Goal: Task Accomplishment & Management: Use online tool/utility

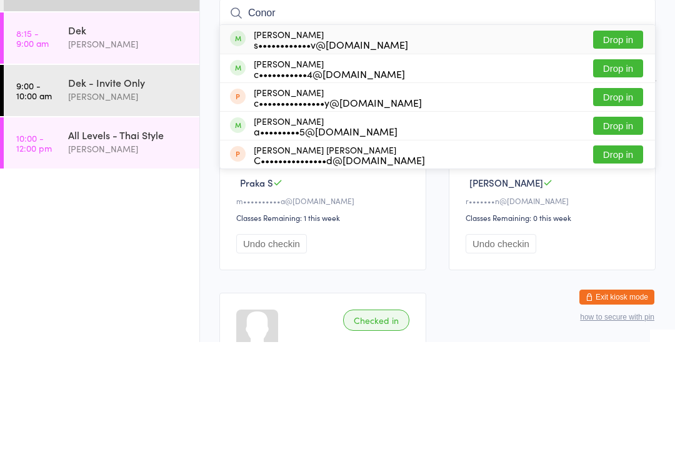
type input "Conor"
click at [621, 144] on button "Drop in" at bounding box center [618, 153] width 50 height 18
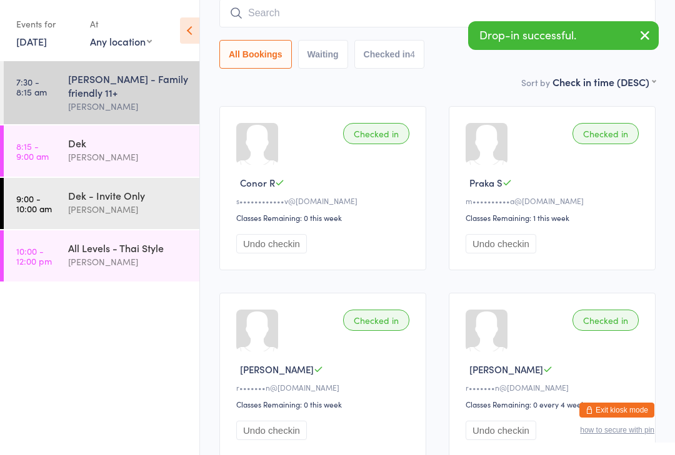
click at [273, 21] on input "search" at bounding box center [437, 13] width 436 height 29
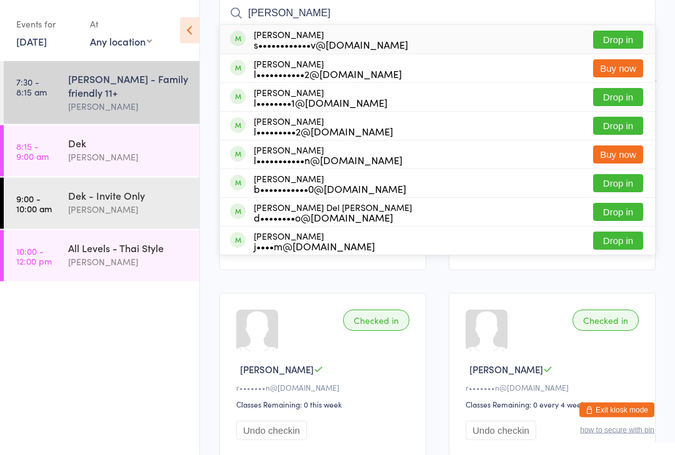
type input "Liam"
click at [618, 41] on button "Drop in" at bounding box center [618, 40] width 50 height 18
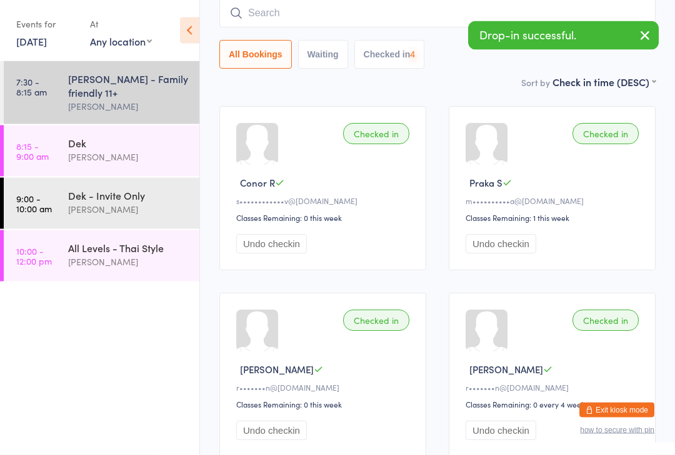
scroll to position [113, 0]
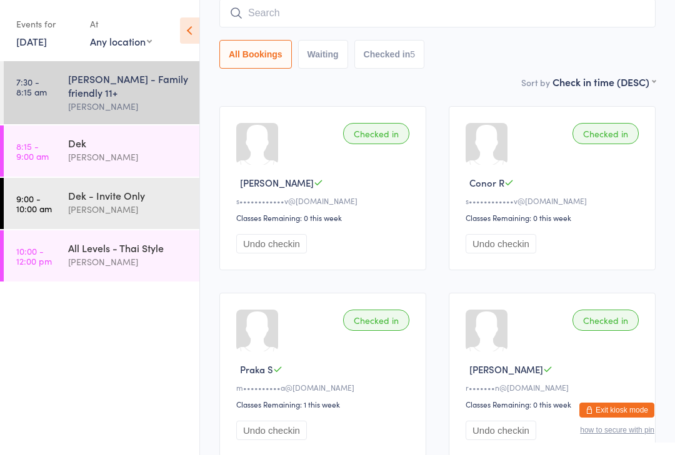
click at [284, 18] on input "search" at bounding box center [437, 13] width 436 height 29
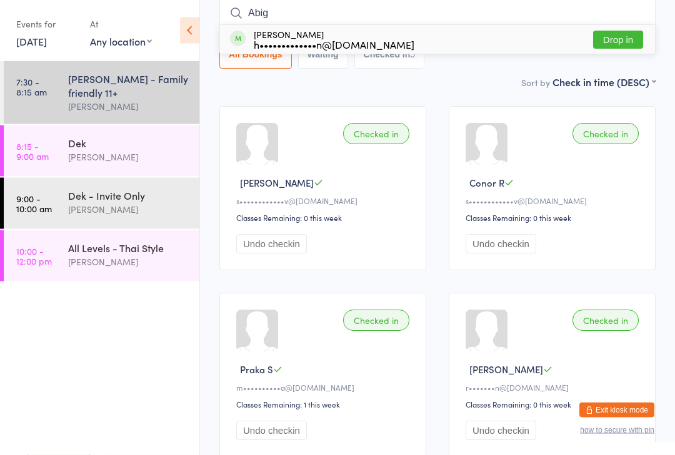
type input "Abig"
click at [624, 46] on button "Drop in" at bounding box center [618, 40] width 50 height 18
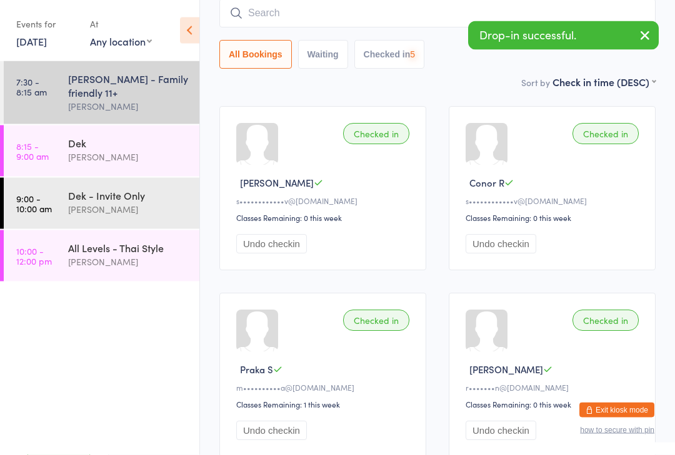
scroll to position [113, 0]
click at [267, 8] on input "search" at bounding box center [437, 13] width 436 height 29
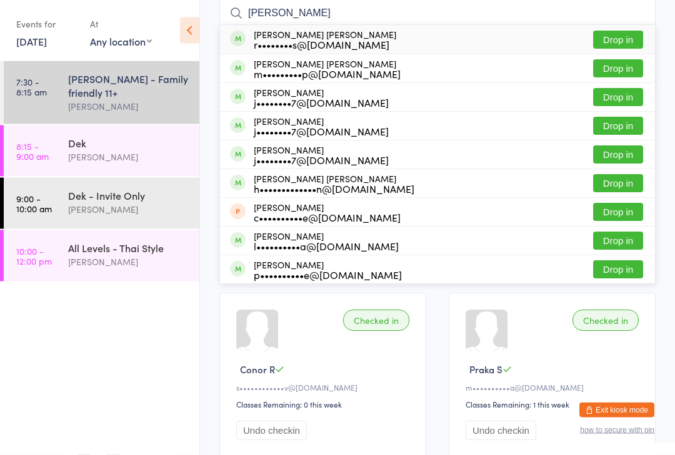
type input "Cooper"
click at [612, 182] on button "Drop in" at bounding box center [618, 184] width 50 height 18
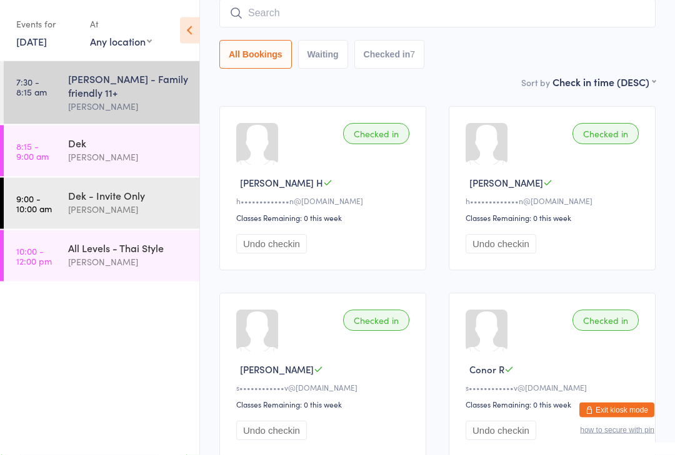
click at [495, 12] on input "search" at bounding box center [437, 13] width 436 height 29
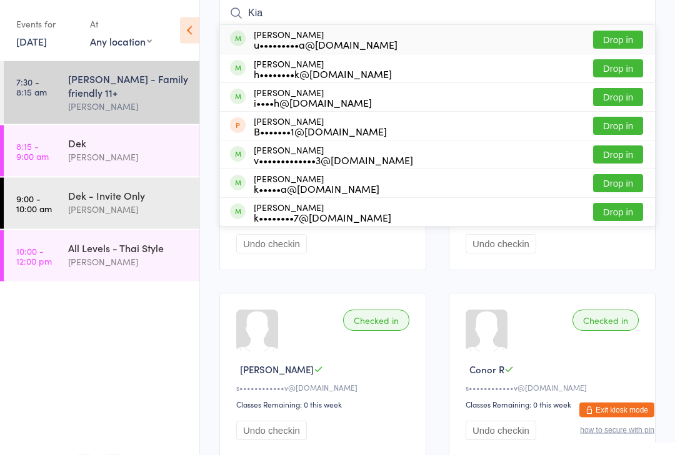
type input "Kian"
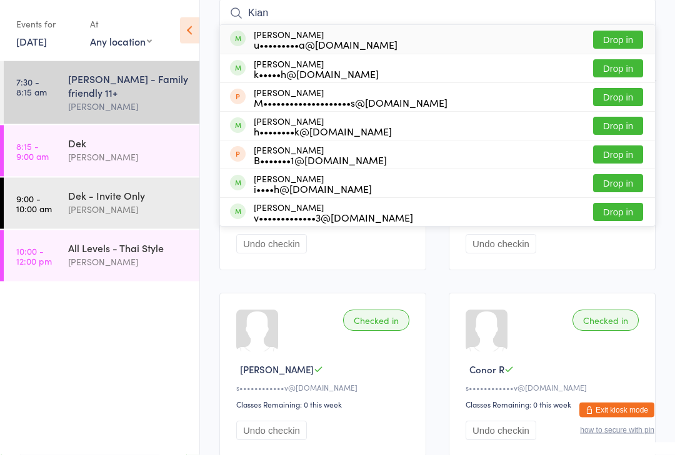
click at [143, 144] on div "Dek" at bounding box center [128, 143] width 121 height 14
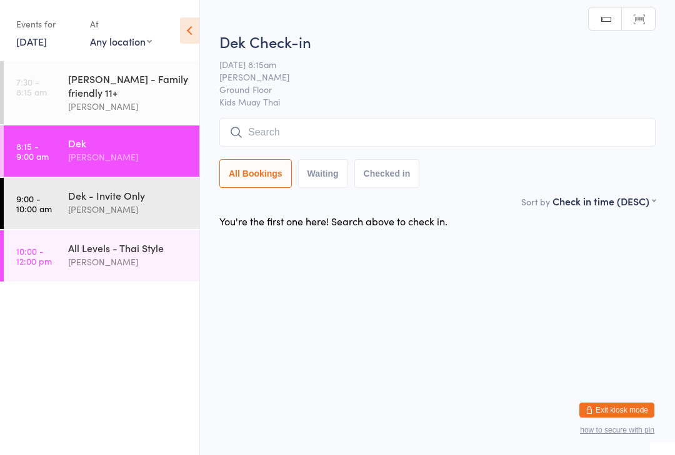
click at [396, 124] on input "search" at bounding box center [437, 132] width 436 height 29
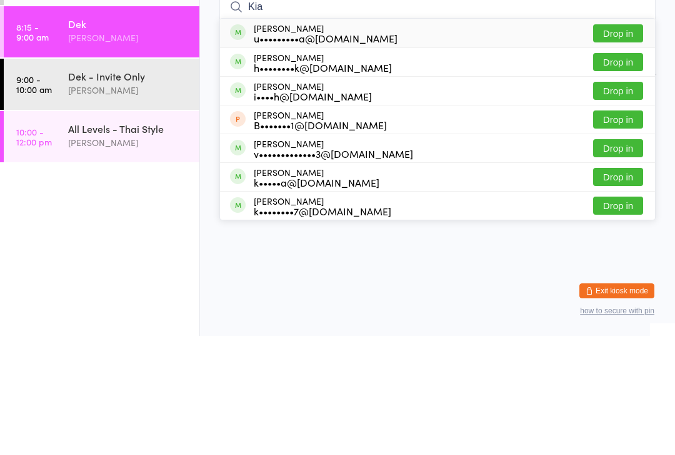
type input "Kia"
click at [627, 144] on button "Drop in" at bounding box center [618, 153] width 50 height 18
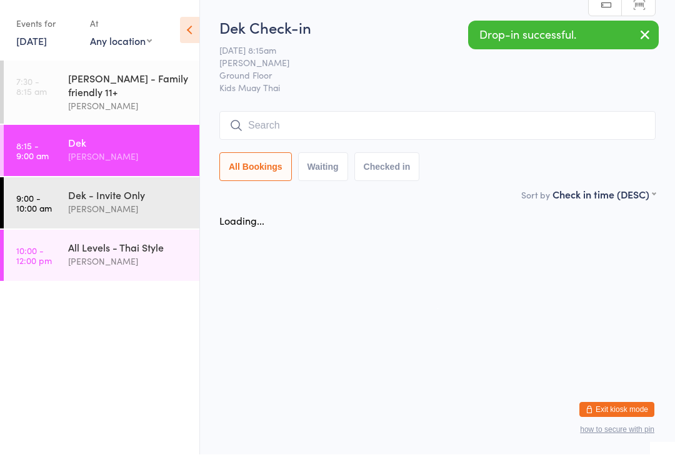
scroll to position [1, 0]
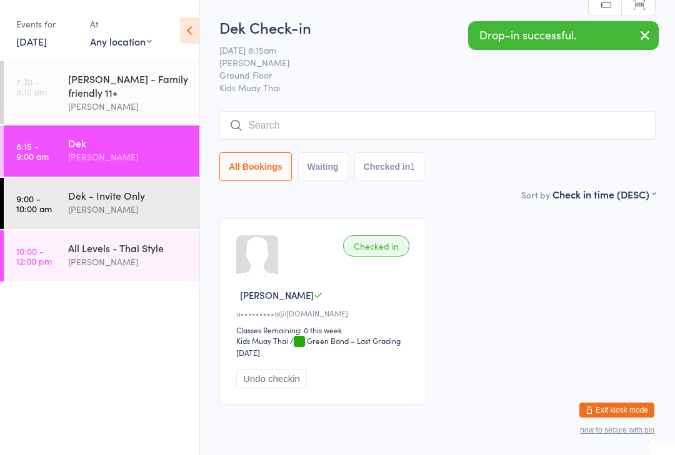
click at [425, 117] on input "search" at bounding box center [437, 125] width 436 height 29
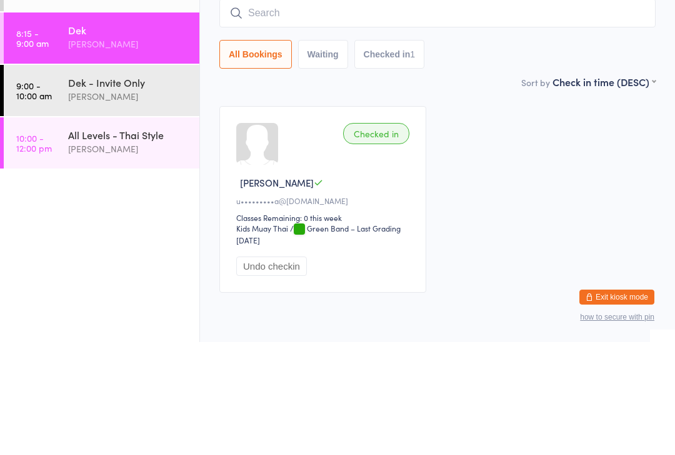
click at [162, 189] on div "Dek - Invite Only" at bounding box center [128, 196] width 121 height 14
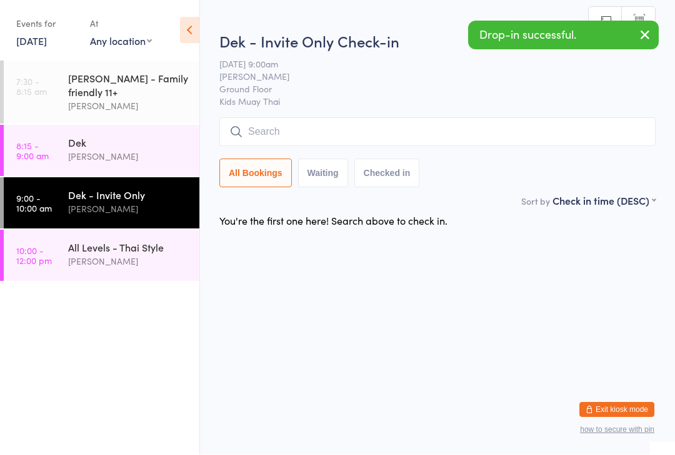
click at [415, 128] on input "search" at bounding box center [437, 132] width 436 height 29
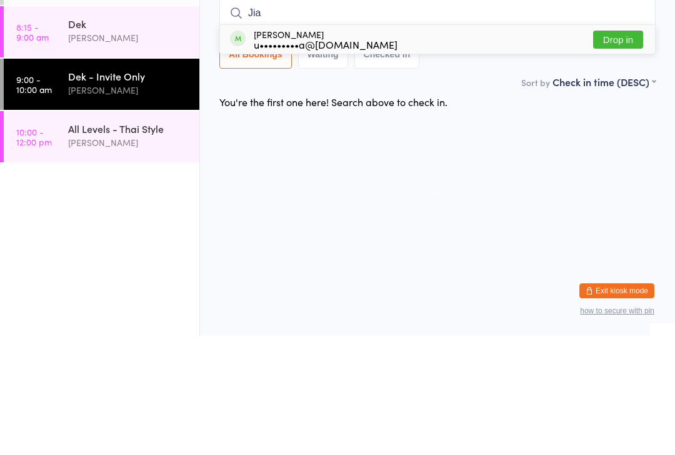
type input "Jia"
click at [625, 150] on button "Drop in" at bounding box center [618, 159] width 50 height 18
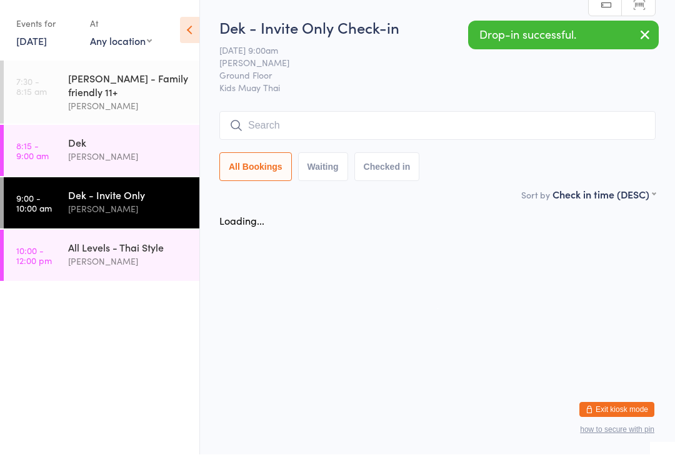
scroll to position [1, 0]
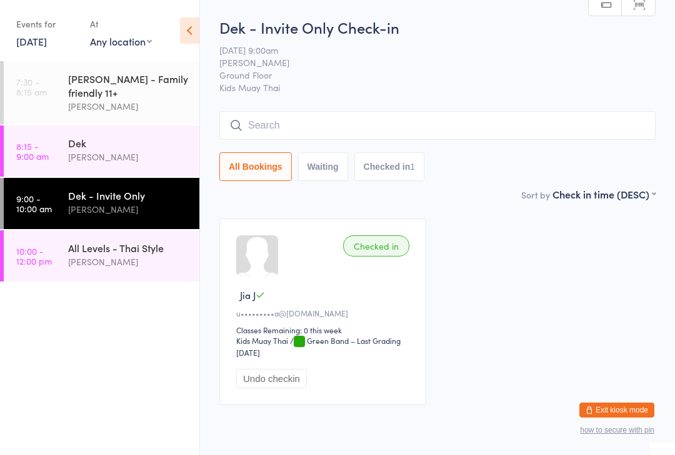
click at [312, 129] on input "search" at bounding box center [437, 125] width 436 height 29
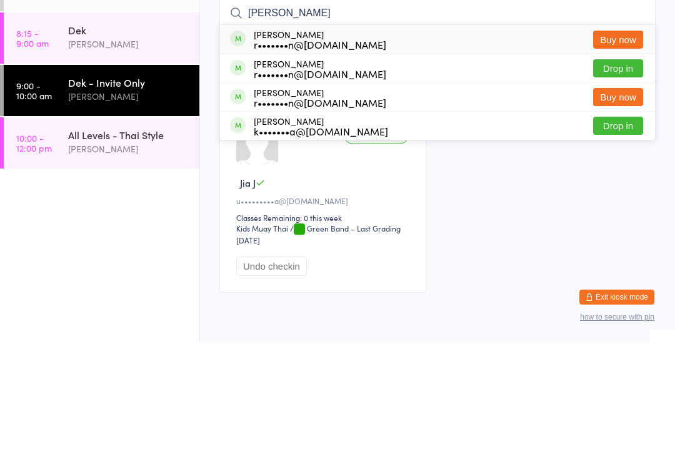
type input "Taylor"
click at [620, 172] on button "Drop in" at bounding box center [618, 181] width 50 height 18
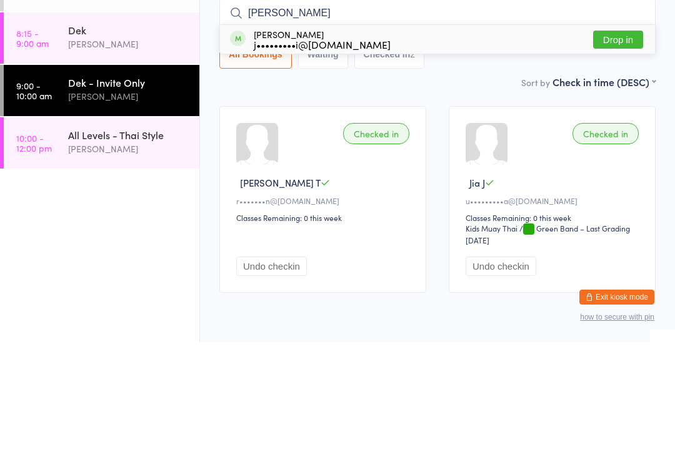
type input "Yashni"
click at [445, 138] on div "Yashni Hirani j•••••••••i@gmail.com Drop in" at bounding box center [437, 152] width 435 height 29
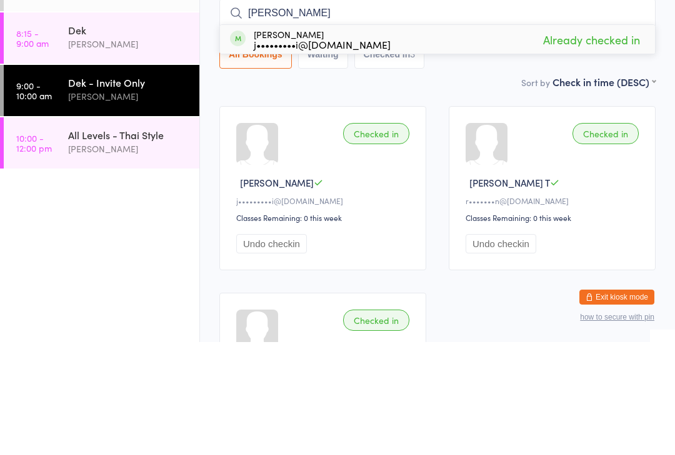
scroll to position [113, 0]
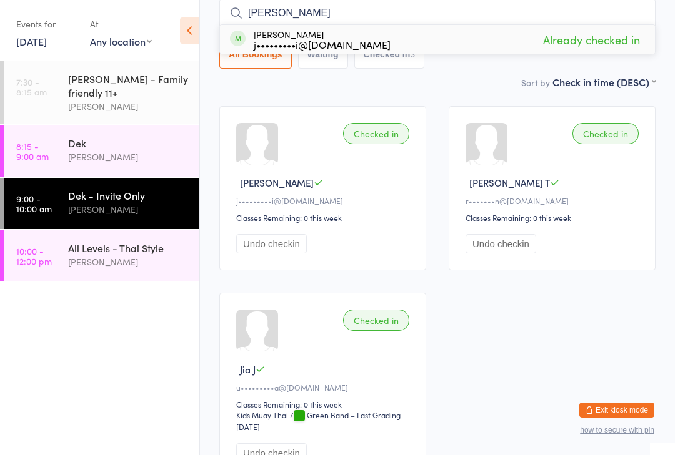
type input "Yashni"
click at [456, 40] on div "Yashni Hirani j•••••••••i@gmail.com Already checked in" at bounding box center [437, 39] width 435 height 29
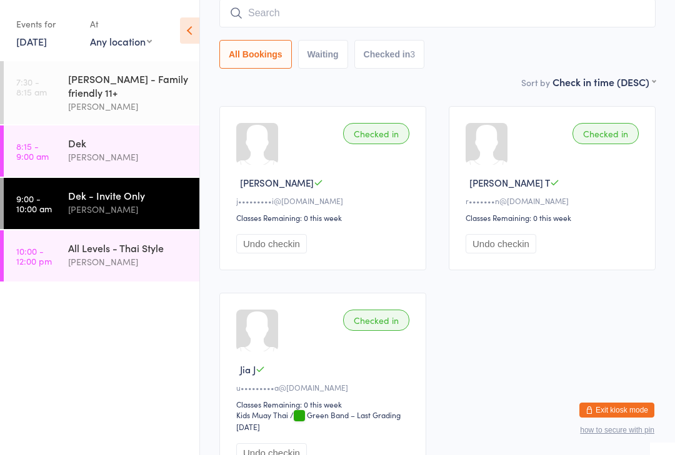
click at [402, 16] on input "search" at bounding box center [437, 13] width 436 height 29
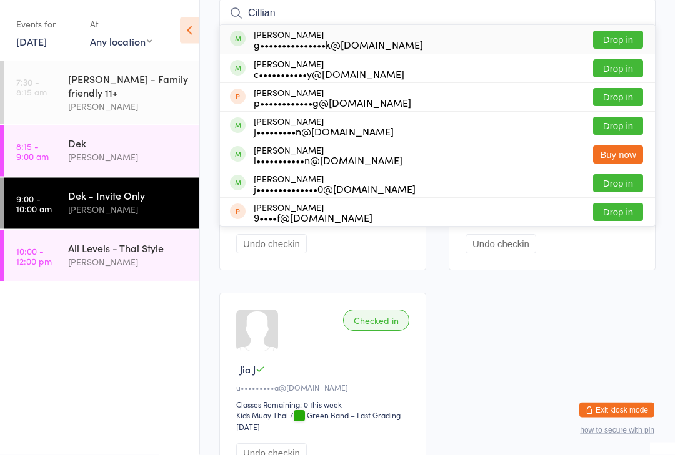
type input "Cillian"
click at [620, 46] on button "Drop in" at bounding box center [618, 40] width 50 height 18
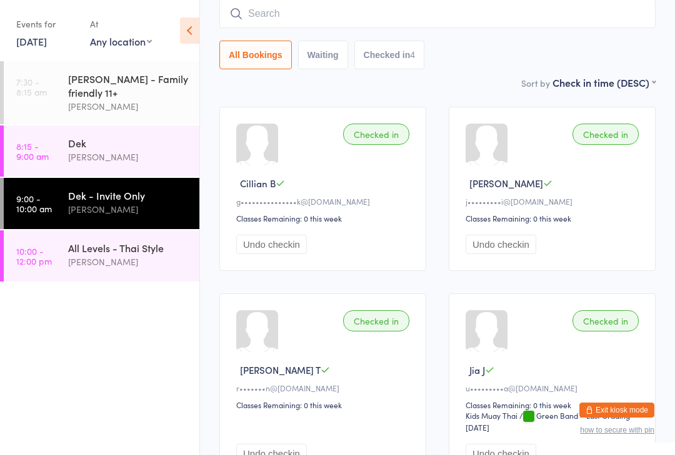
click at [247, 11] on input "search" at bounding box center [437, 13] width 436 height 29
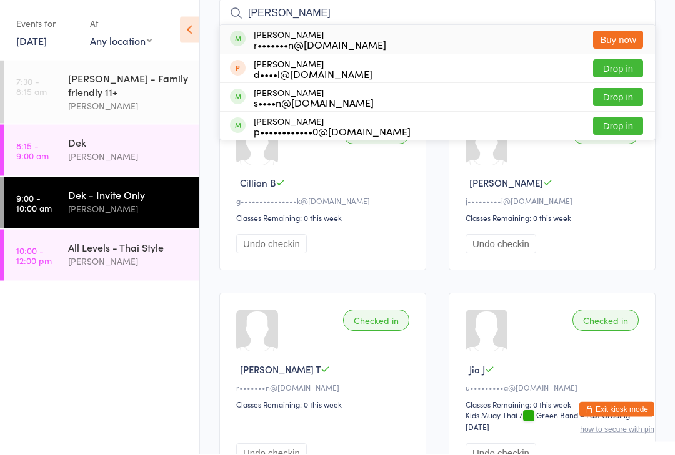
type input "Leo"
click at [628, 43] on button "Buy now" at bounding box center [618, 41] width 50 height 18
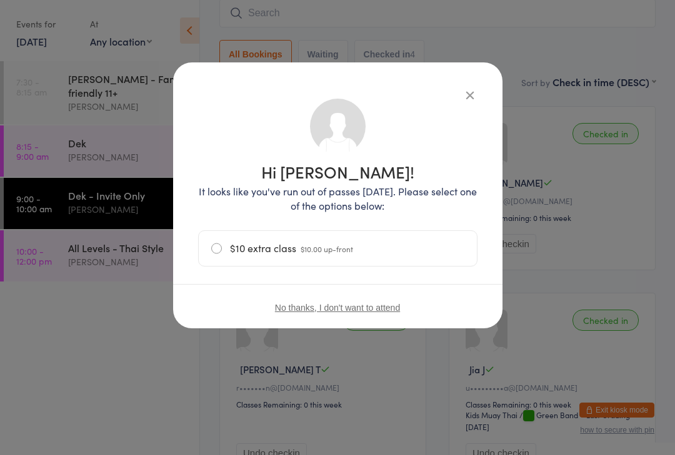
click at [232, 241] on label "$10 extra class $10.00 up-front" at bounding box center [337, 248] width 253 height 35
click at [0, 0] on input "$10 extra class $10.00 up-front" at bounding box center [0, 0] width 0 height 0
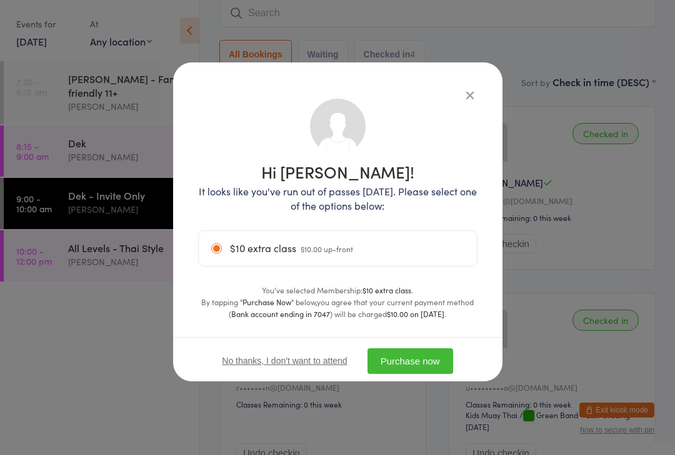
click at [433, 363] on button "Purchase now" at bounding box center [410, 362] width 86 height 26
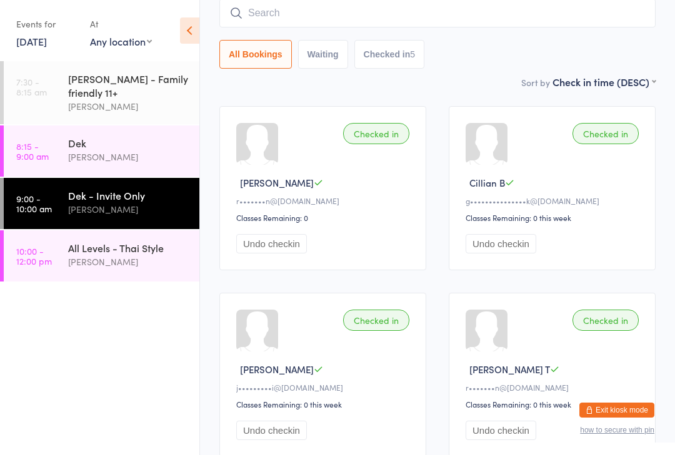
click at [502, 13] on input "search" at bounding box center [437, 13] width 436 height 29
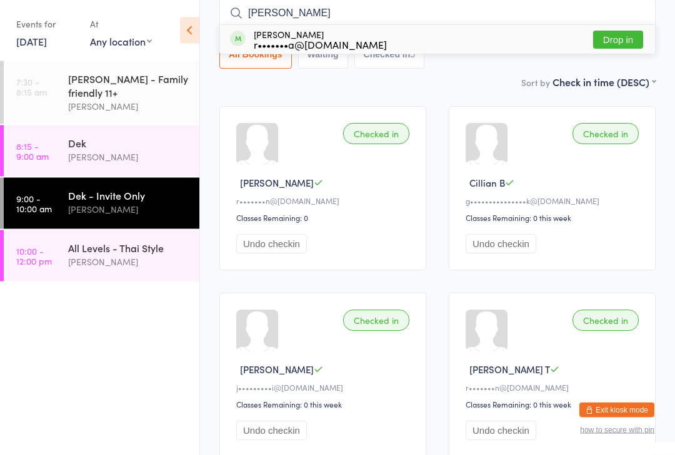
type input "Ayush"
click at [622, 44] on button "Drop in" at bounding box center [618, 40] width 50 height 18
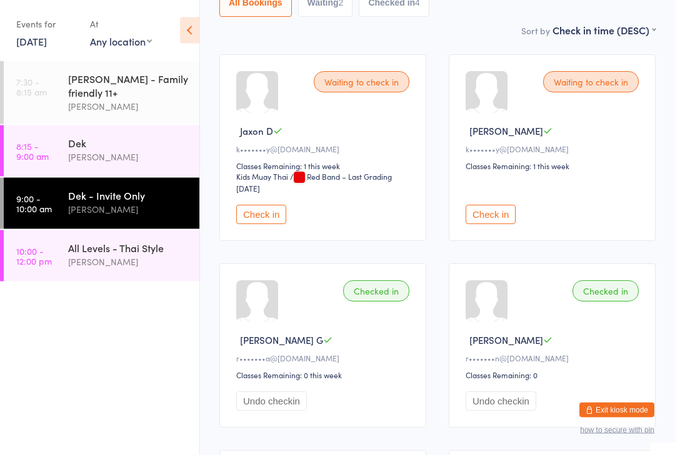
scroll to position [174, 0]
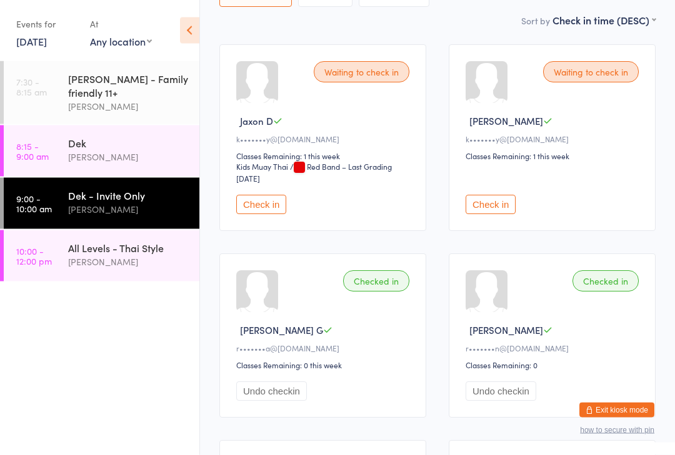
click at [165, 251] on div "All Levels - Thai Style" at bounding box center [128, 248] width 121 height 14
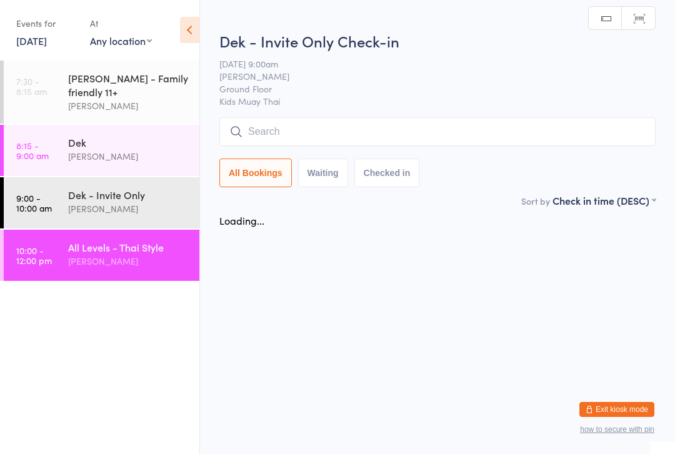
scroll to position [1, 0]
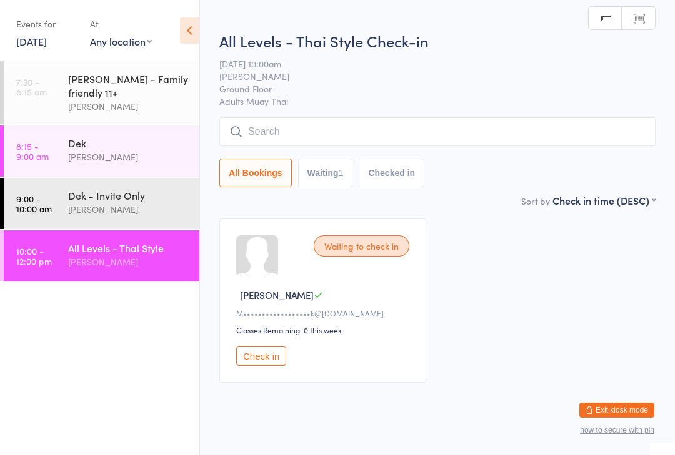
click at [132, 199] on div "Dek - Invite Only" at bounding box center [128, 196] width 121 height 14
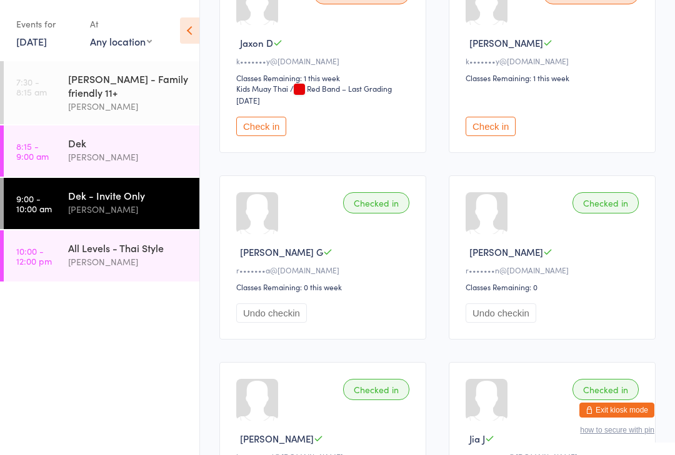
scroll to position [264, 0]
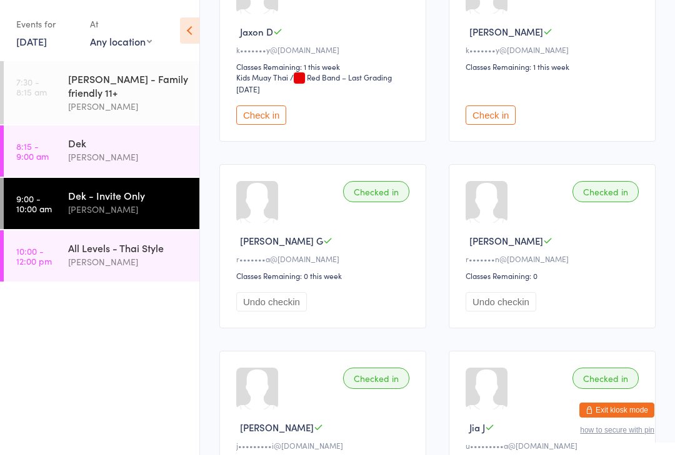
click at [57, 214] on link "9:00 - 10:00 am Dek - Invite Only Karl Puglia" at bounding box center [102, 203] width 196 height 51
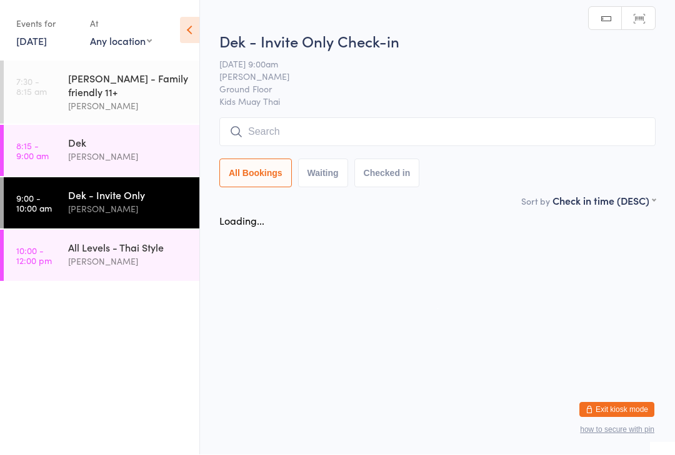
scroll to position [1, 0]
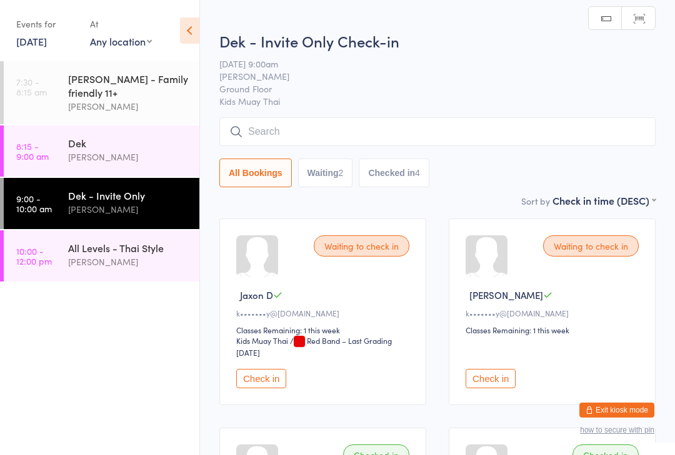
click at [151, 206] on div "[PERSON_NAME]" at bounding box center [128, 209] width 121 height 14
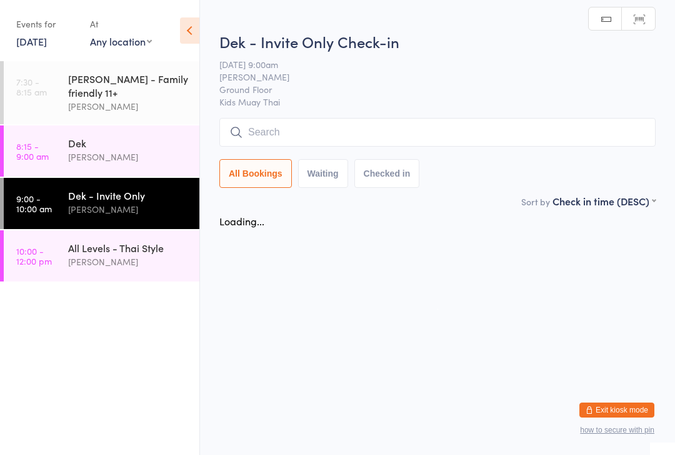
scroll to position [0, 0]
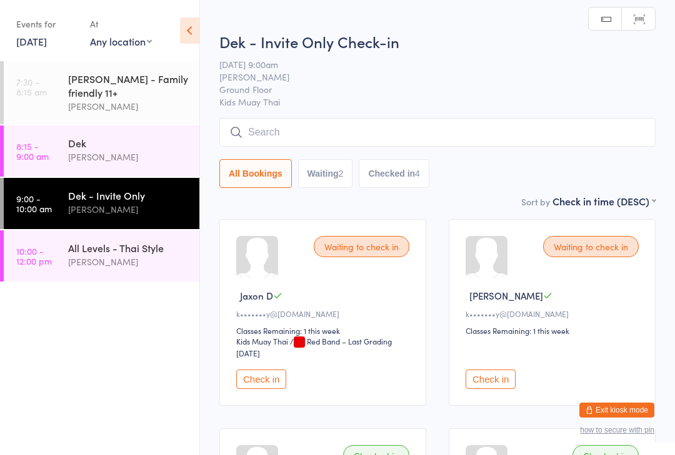
click at [251, 120] on input "search" at bounding box center [437, 132] width 436 height 29
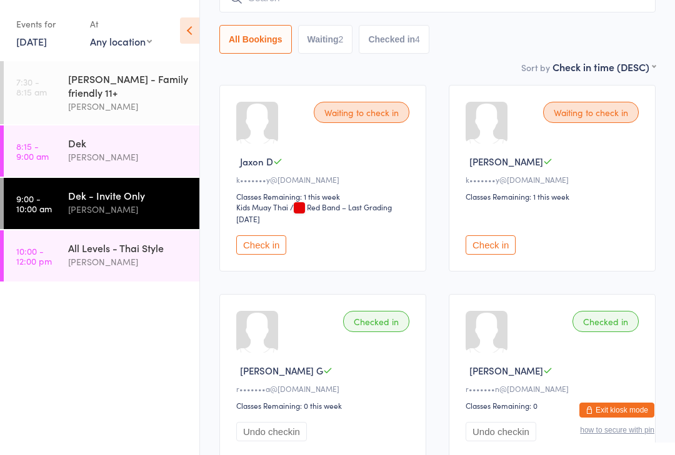
scroll to position [141, 0]
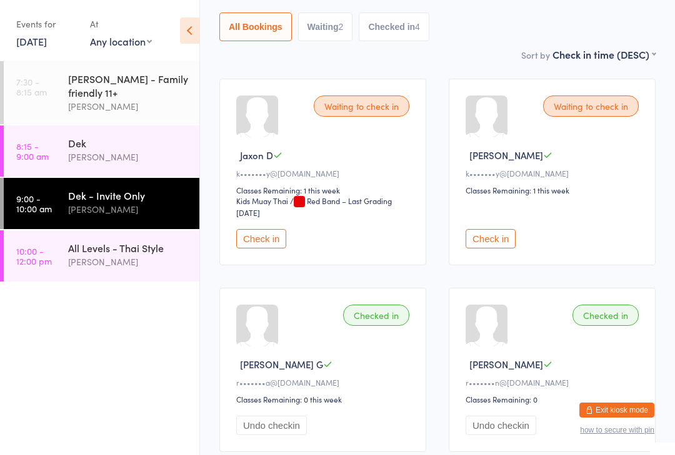
click at [267, 248] on button "Check in" at bounding box center [261, 238] width 50 height 19
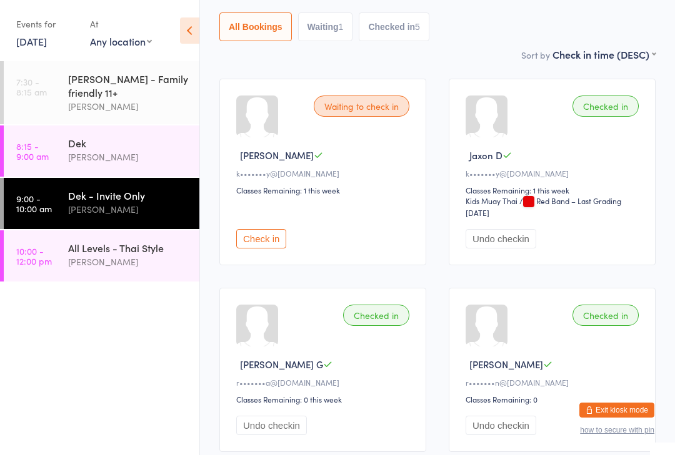
click at [271, 237] on button "Check in" at bounding box center [261, 238] width 50 height 19
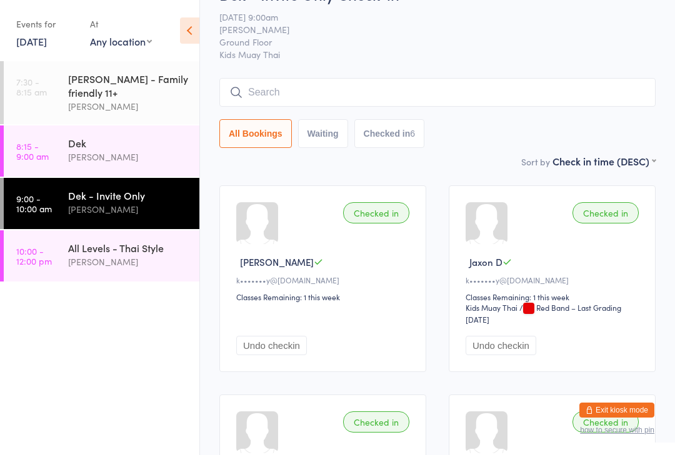
scroll to position [0, 0]
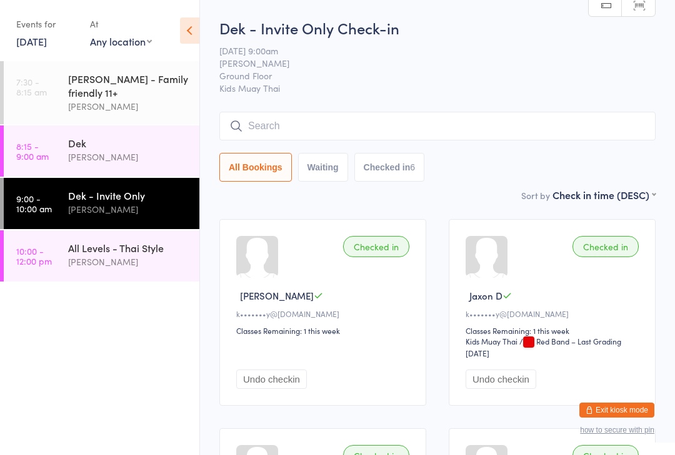
click at [333, 128] on input "search" at bounding box center [437, 126] width 436 height 29
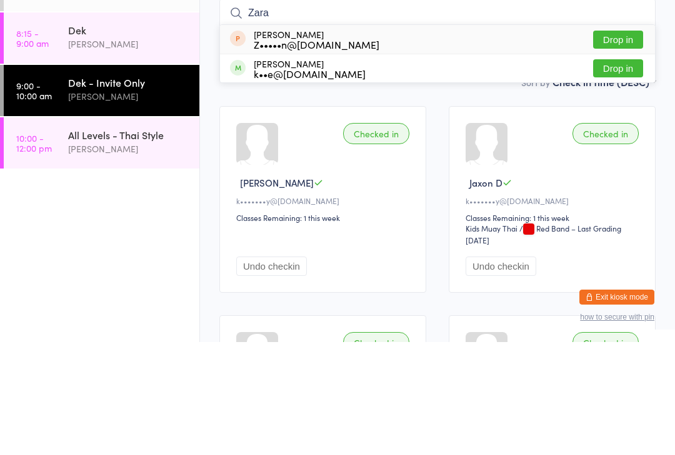
type input "Zara"
click at [617, 172] on button "Drop in" at bounding box center [618, 181] width 50 height 18
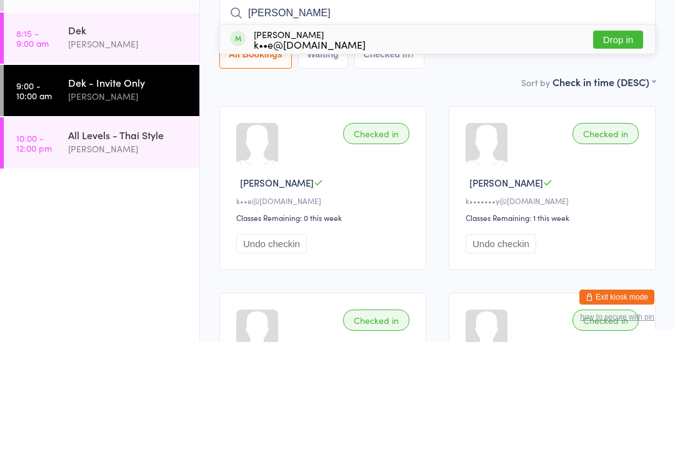
type input "Libby"
click at [616, 144] on button "Drop in" at bounding box center [618, 153] width 50 height 18
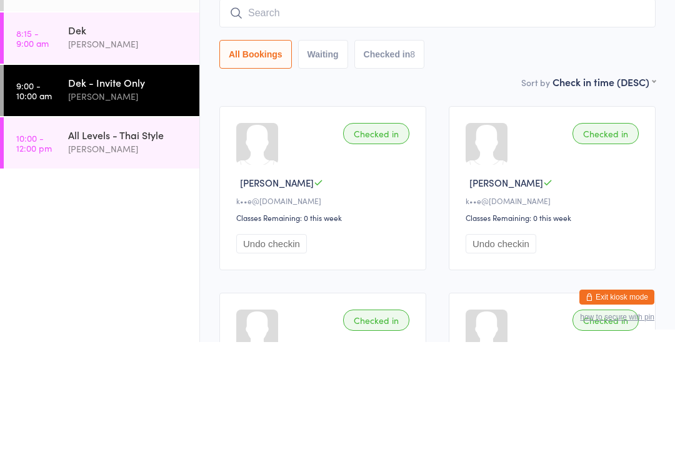
click at [395, 112] on input "search" at bounding box center [437, 126] width 436 height 29
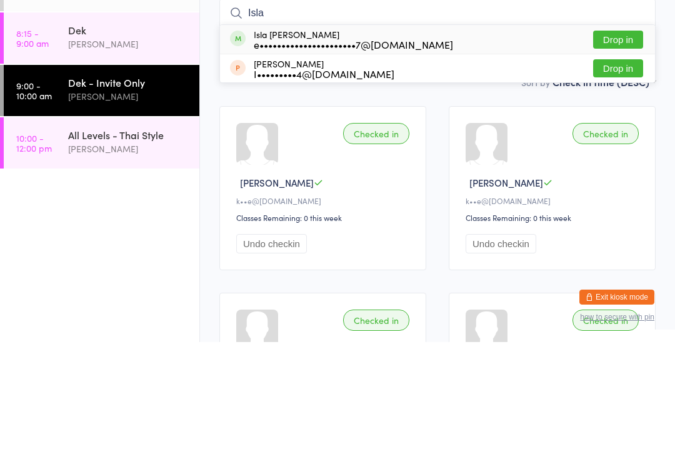
type input "Isla"
click at [618, 144] on button "Drop in" at bounding box center [618, 153] width 50 height 18
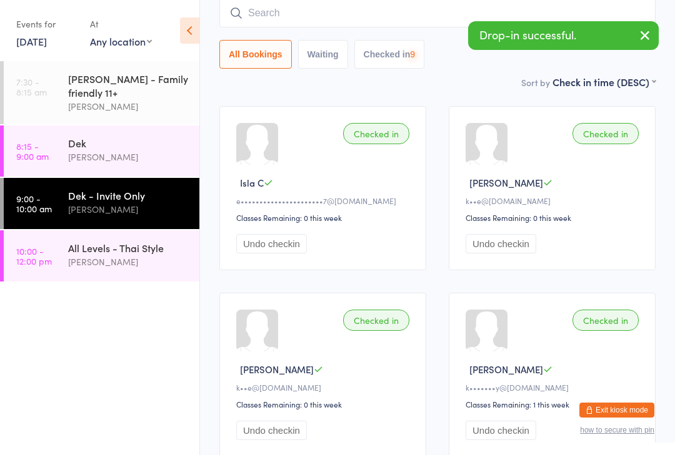
click at [134, 269] on div "Karl Puglia" at bounding box center [128, 262] width 121 height 14
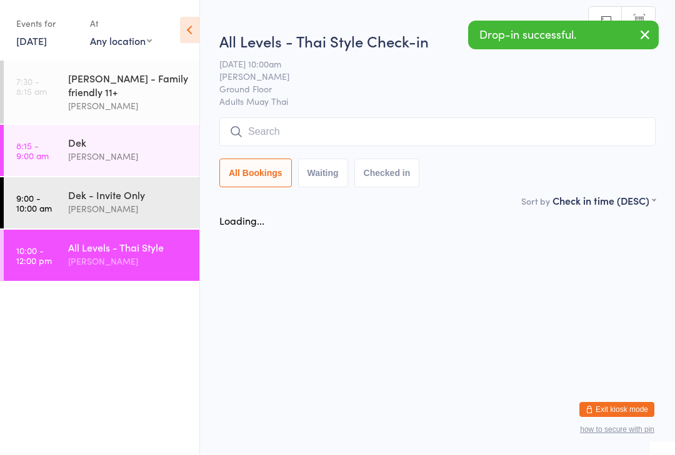
scroll to position [1, 0]
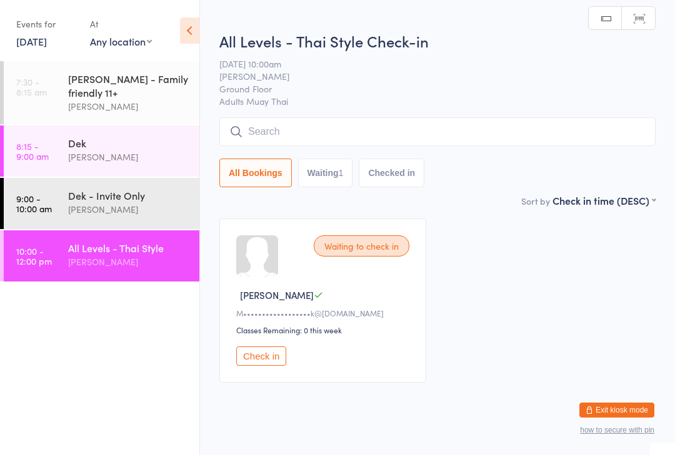
click at [451, 146] on input "search" at bounding box center [437, 131] width 436 height 29
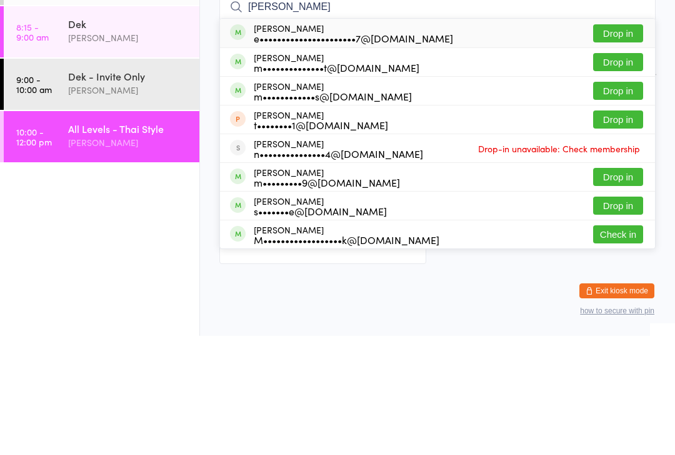
type input "Michelle"
click at [623, 144] on button "Drop in" at bounding box center [618, 153] width 50 height 18
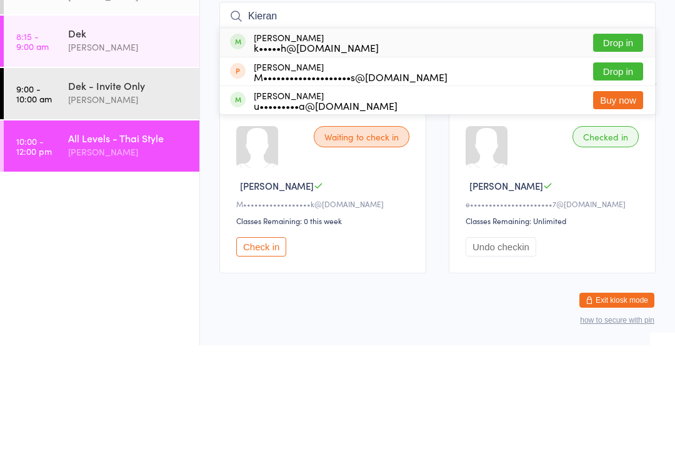
type input "Kieran"
click at [617, 144] on button "Drop in" at bounding box center [618, 153] width 50 height 18
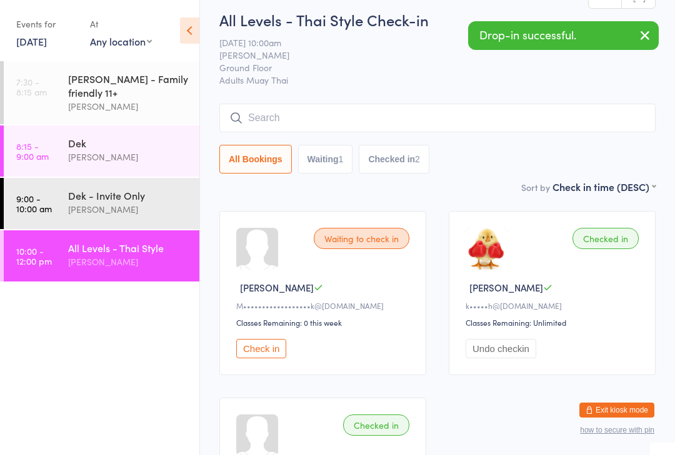
click at [665, 56] on ui-view "All Levels - Thai Style Check-in 16 Aug 10:00am Karl Puglia Ground Floor Adults…" at bounding box center [437, 291] width 475 height 564
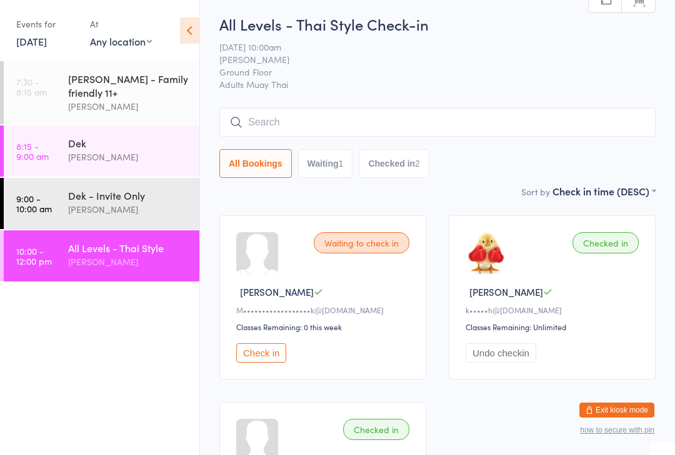
scroll to position [0, 0]
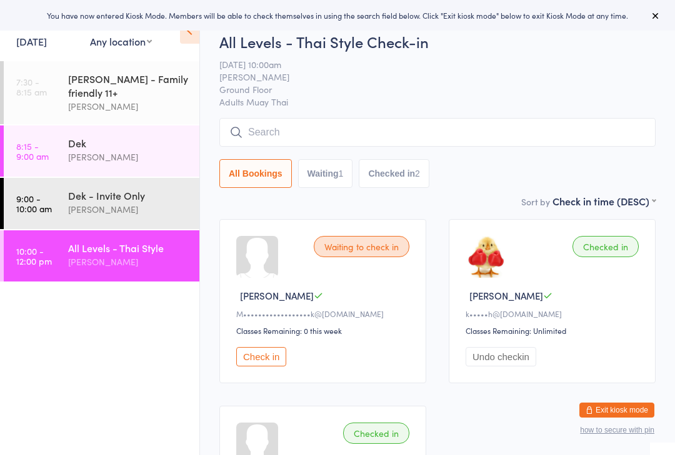
click at [316, 129] on input "search" at bounding box center [437, 132] width 436 height 29
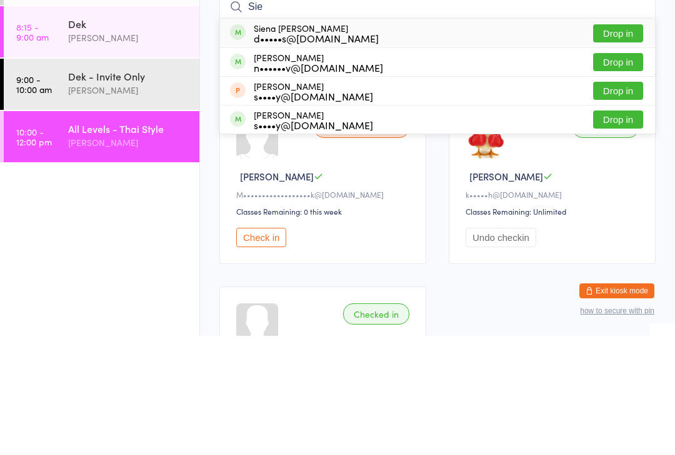
type input "Sie"
click at [299, 182] on div "n••••••v@hotmail.com" at bounding box center [318, 187] width 129 height 10
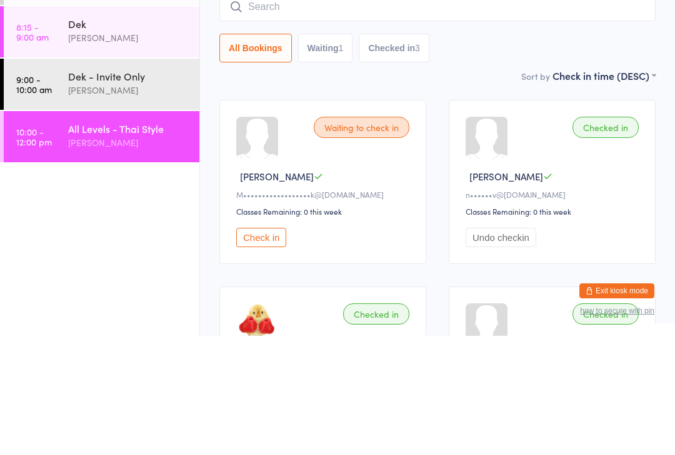
click at [610, 236] on div "Checked in" at bounding box center [605, 246] width 66 height 21
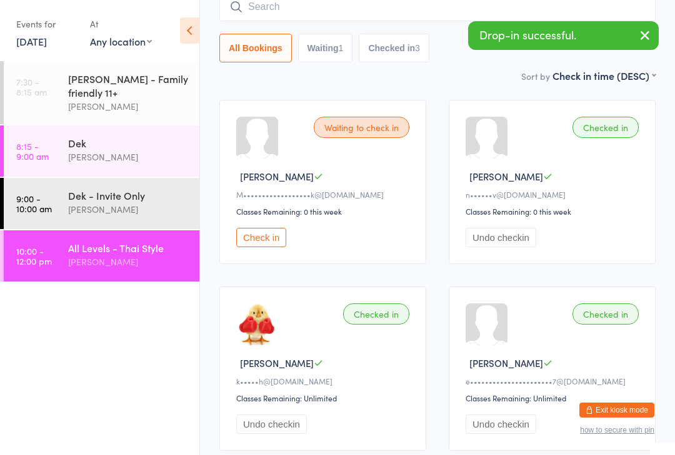
click at [608, 138] on div "Checked in" at bounding box center [605, 127] width 66 height 21
click at [608, 132] on div "Checked in" at bounding box center [605, 127] width 66 height 21
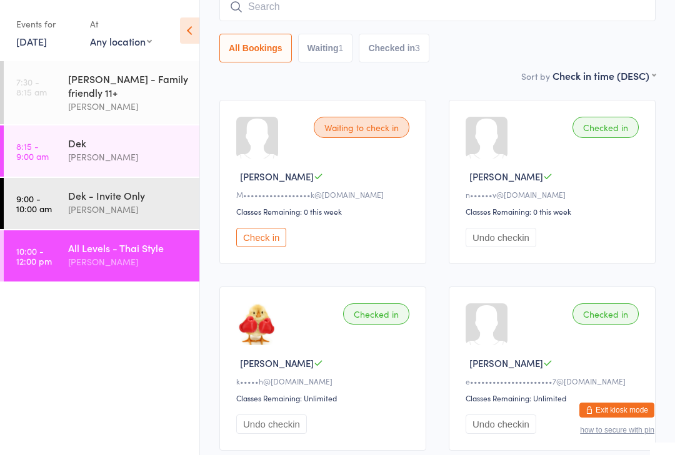
click at [609, 133] on div "Checked in" at bounding box center [605, 127] width 66 height 21
click at [619, 122] on div "Checked in" at bounding box center [605, 127] width 66 height 21
click at [611, 136] on div "Checked in" at bounding box center [605, 127] width 66 height 21
click at [599, 134] on div "Checked in" at bounding box center [605, 127] width 66 height 21
click at [600, 130] on div "Checked in" at bounding box center [605, 127] width 66 height 21
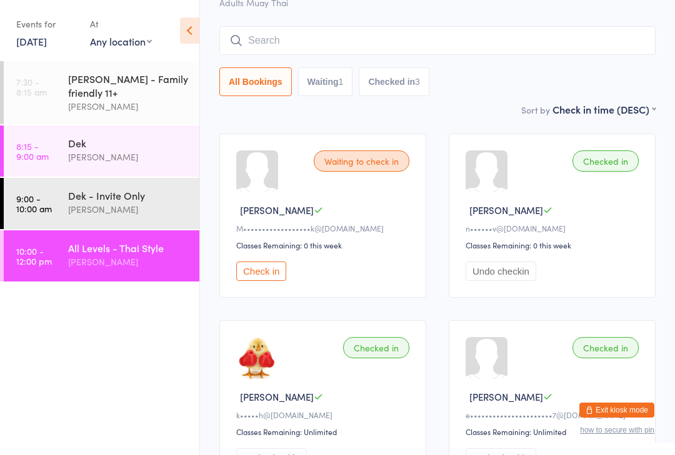
scroll to position [0, 0]
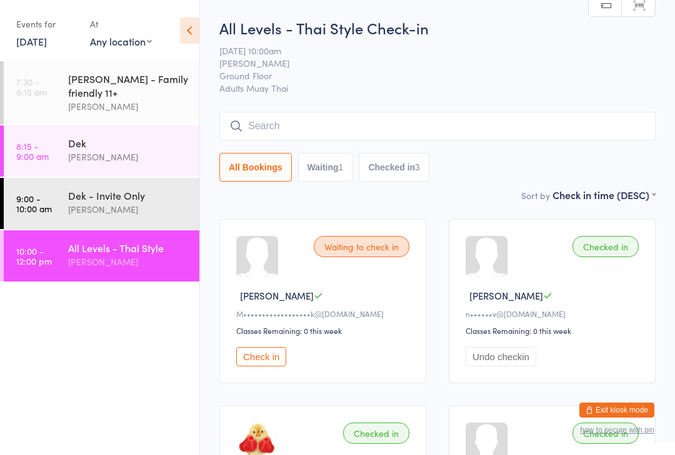
click at [128, 217] on div "[PERSON_NAME]" at bounding box center [128, 209] width 121 height 14
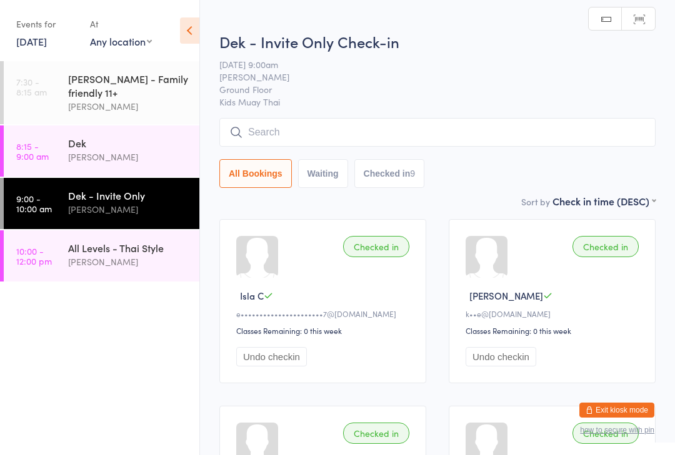
click at [320, 137] on input "search" at bounding box center [437, 132] width 436 height 29
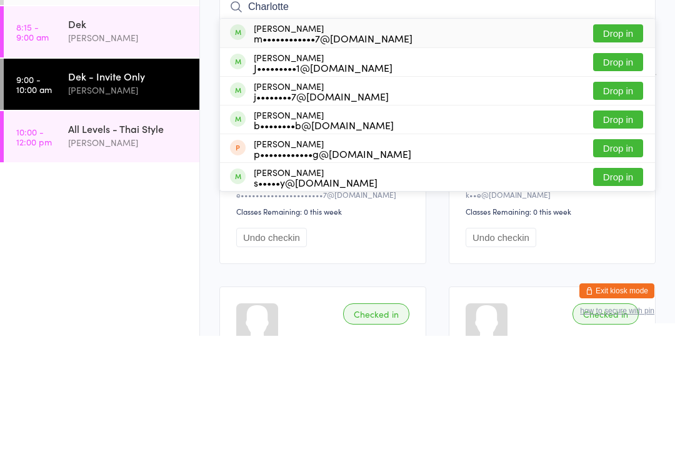
type input "Charlotte"
click at [625, 144] on button "Drop in" at bounding box center [618, 153] width 50 height 18
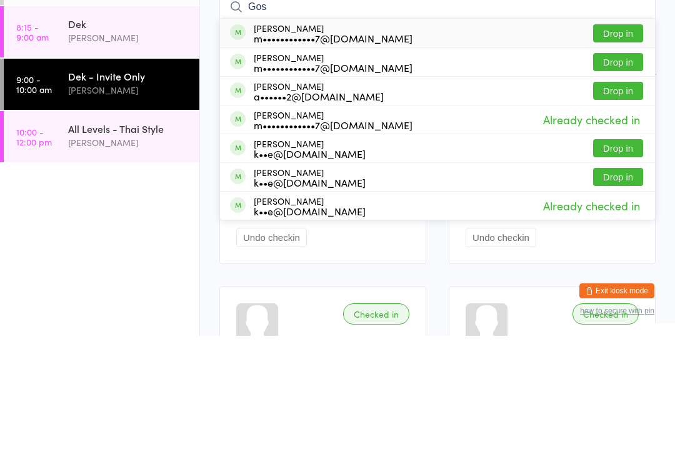
type input "Gos"
click at [621, 144] on button "Drop in" at bounding box center [618, 153] width 50 height 18
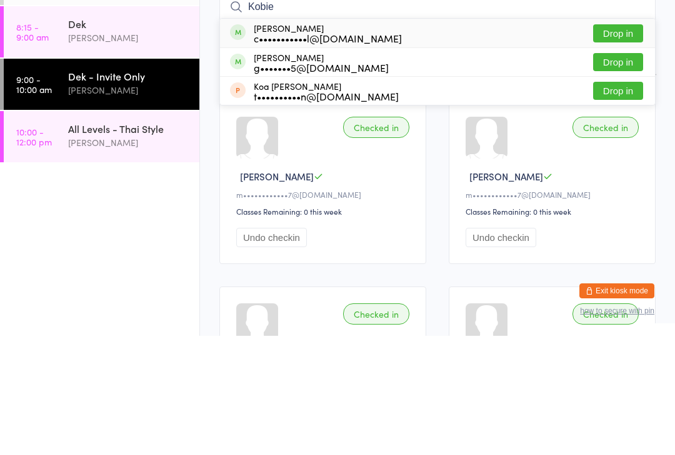
type input "Kobie"
click at [617, 144] on button "Drop in" at bounding box center [618, 153] width 50 height 18
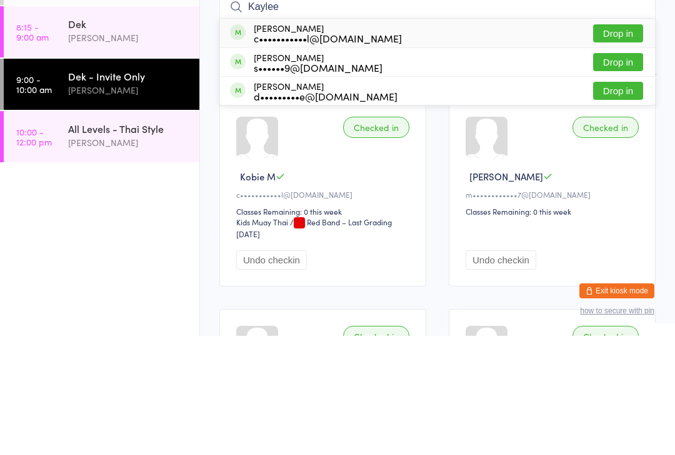
type input "Kaylee"
click at [603, 144] on button "Drop in" at bounding box center [618, 153] width 50 height 18
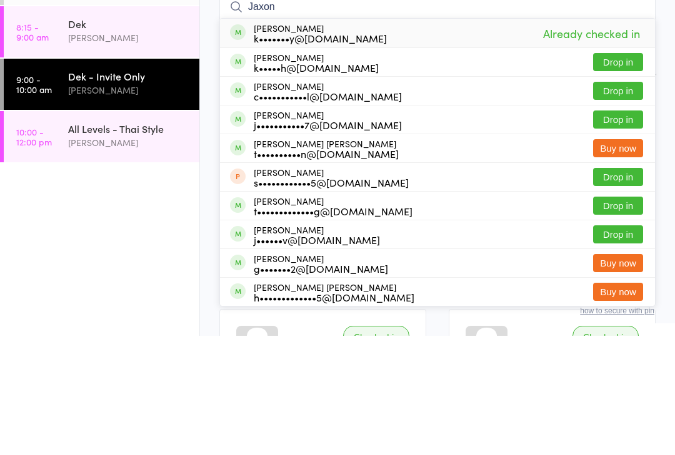
type input "Jaxon"
click at [625, 201] on button "Drop in" at bounding box center [618, 210] width 50 height 18
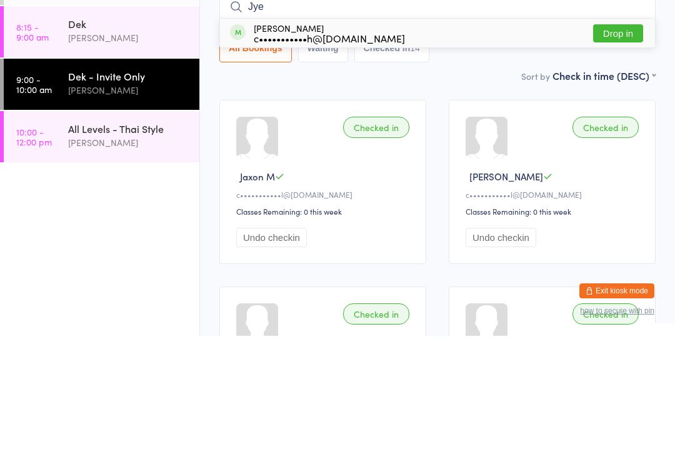
type input "Jye"
click at [624, 144] on button "Drop in" at bounding box center [618, 153] width 50 height 18
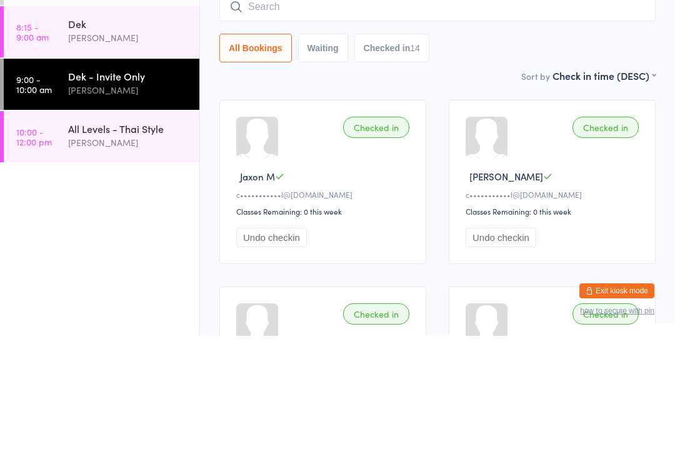
scroll to position [119, 0]
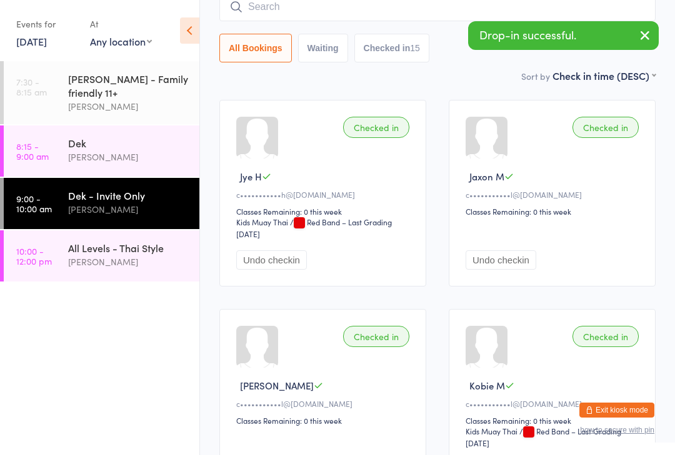
click at [140, 202] on div "Dek - Invite Only" at bounding box center [128, 196] width 121 height 14
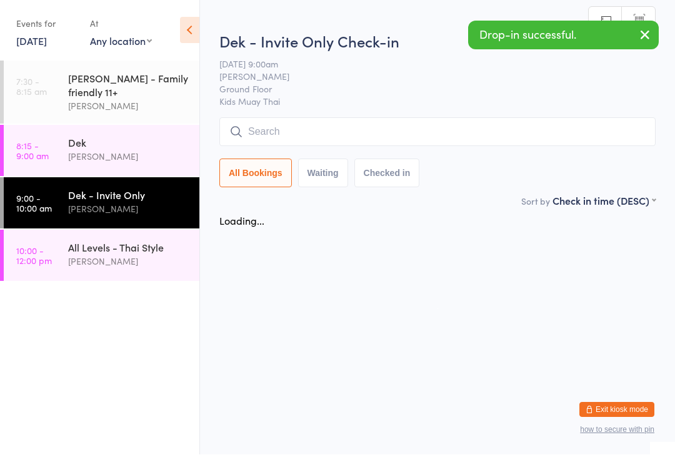
scroll to position [1, 0]
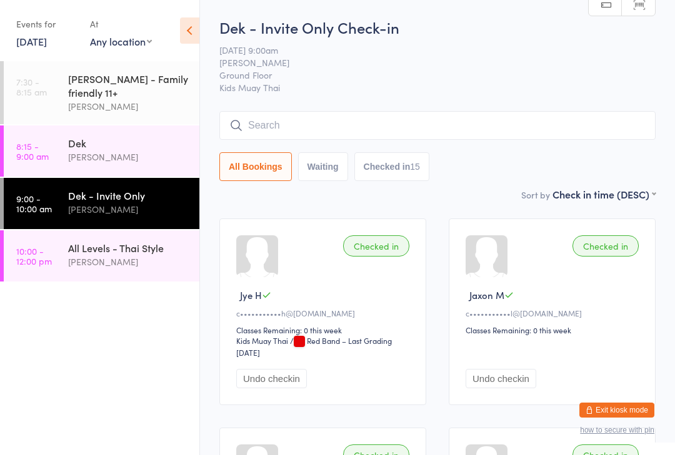
click at [500, 157] on div "All Bookings Waiting Checked in 15" at bounding box center [437, 166] width 436 height 29
click at [555, 131] on input "search" at bounding box center [437, 125] width 436 height 29
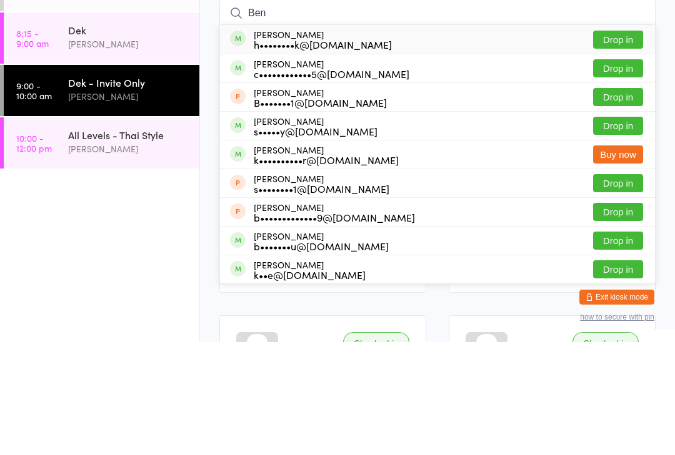
type input "Ben"
click at [626, 172] on button "Drop in" at bounding box center [618, 181] width 50 height 18
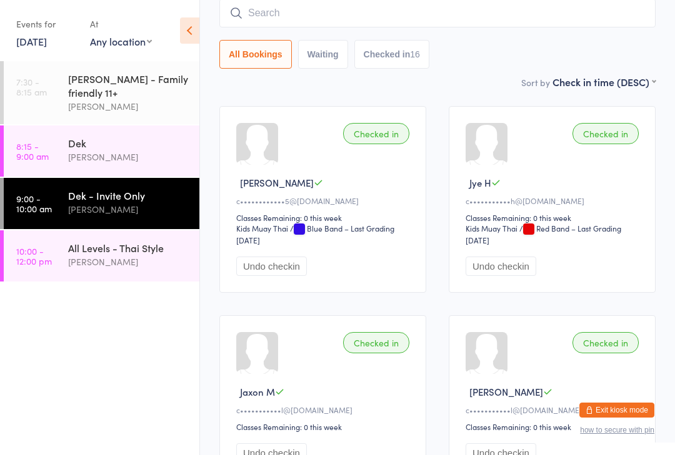
click at [486, 12] on input "search" at bounding box center [437, 13] width 436 height 29
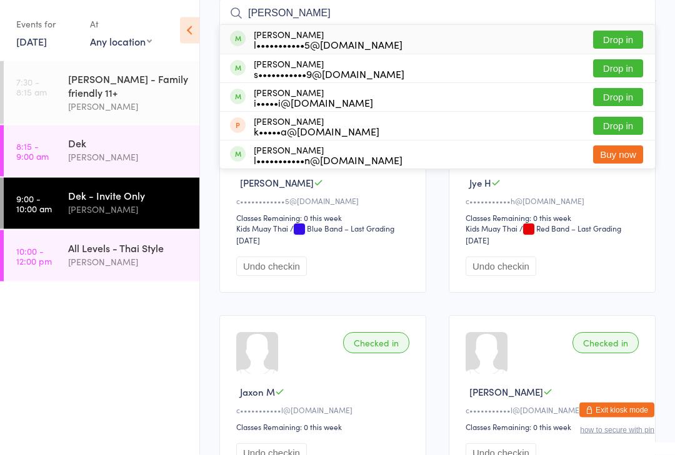
type input "Joseph"
click at [628, 40] on button "Drop in" at bounding box center [618, 40] width 50 height 18
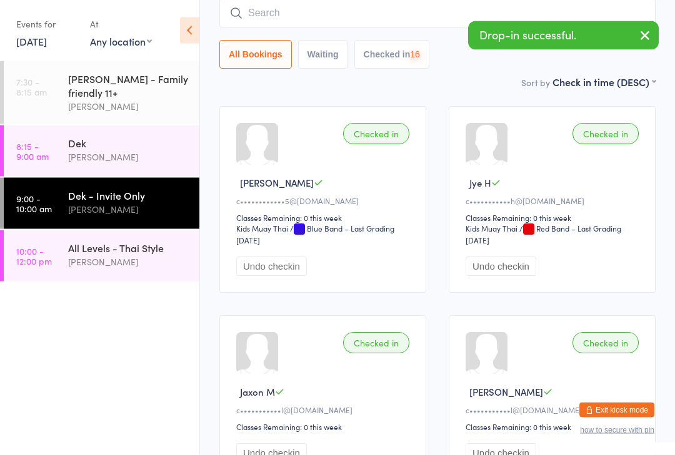
scroll to position [113, 0]
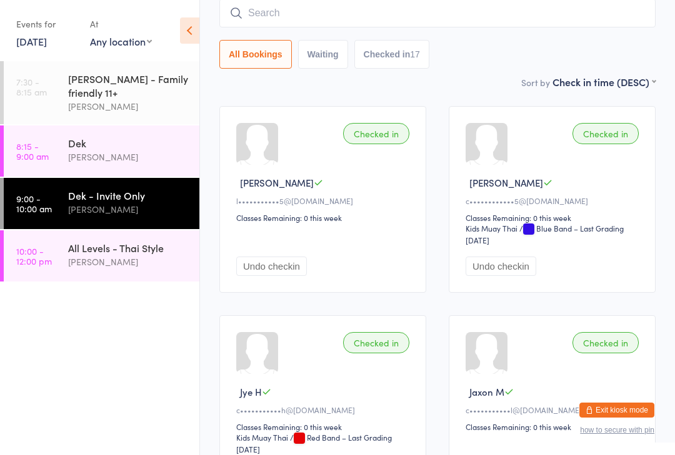
click at [84, 162] on div "[PERSON_NAME]" at bounding box center [128, 157] width 121 height 14
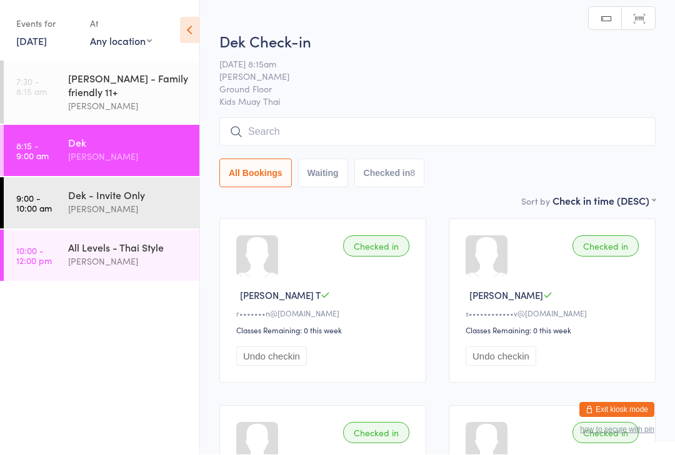
scroll to position [1, 0]
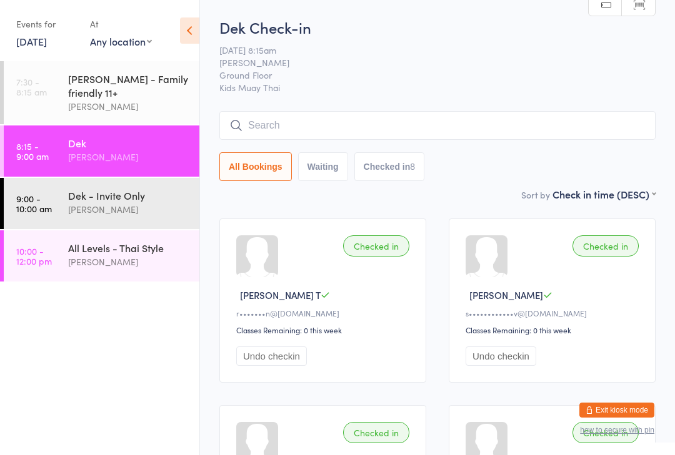
click at [56, 195] on link "9:00 - 10:00 am Dek - Invite Only Karl Puglia" at bounding box center [102, 203] width 196 height 51
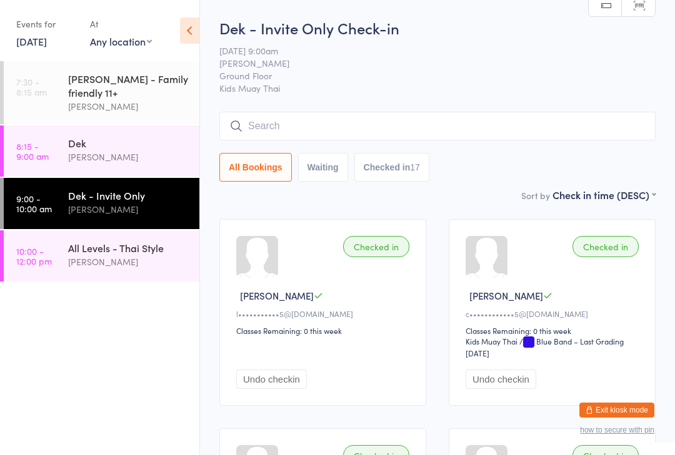
click at [414, 128] on input "search" at bounding box center [437, 126] width 436 height 29
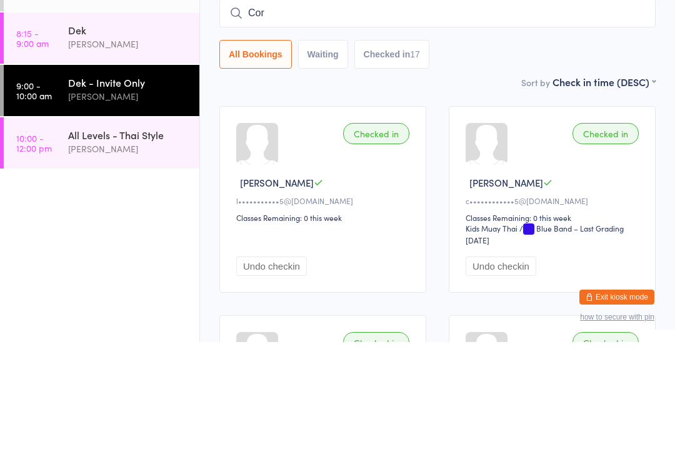
type input "Cora"
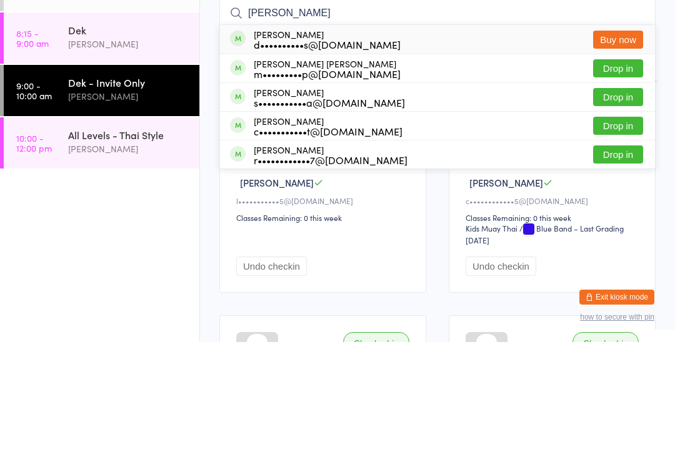
scroll to position [113, 0]
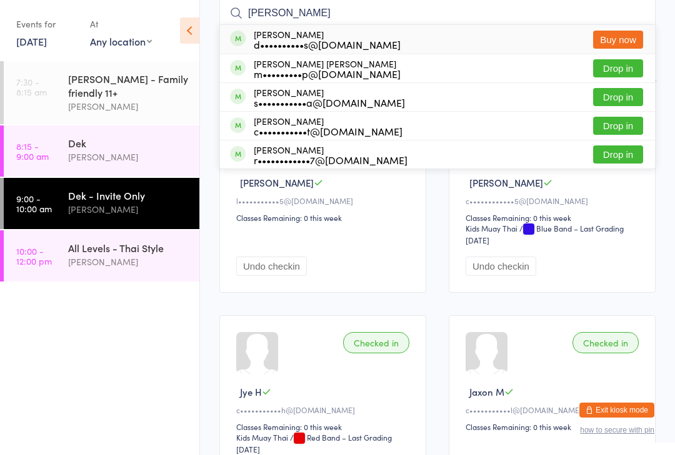
click at [143, 247] on div "All Levels - Thai Style" at bounding box center [128, 248] width 121 height 14
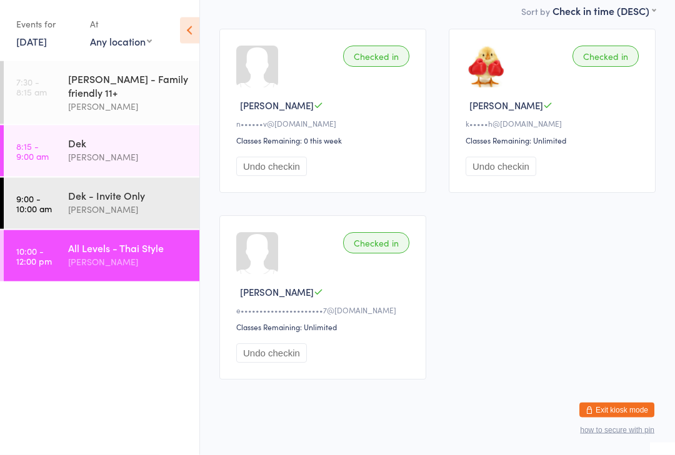
click at [277, 177] on button "Undo checkin" at bounding box center [271, 166] width 71 height 19
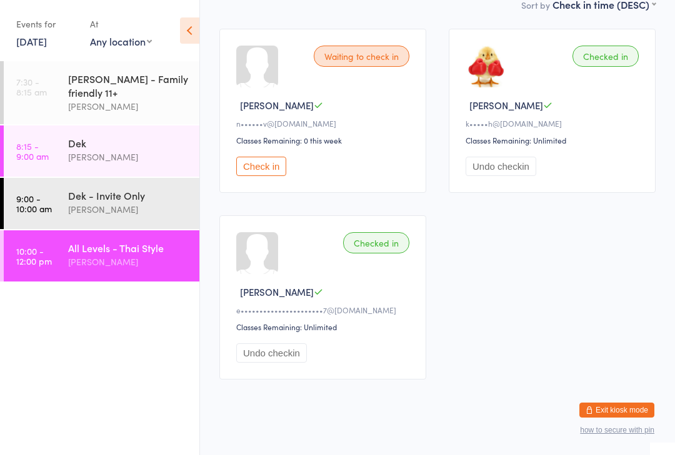
click at [144, 149] on div "Dek" at bounding box center [128, 143] width 121 height 14
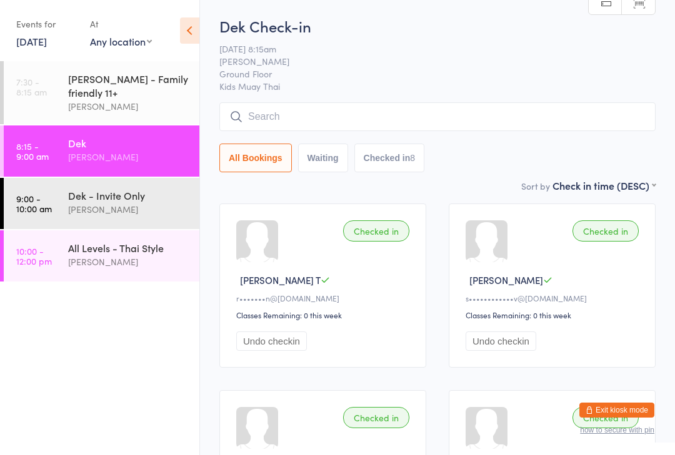
scroll to position [20, 0]
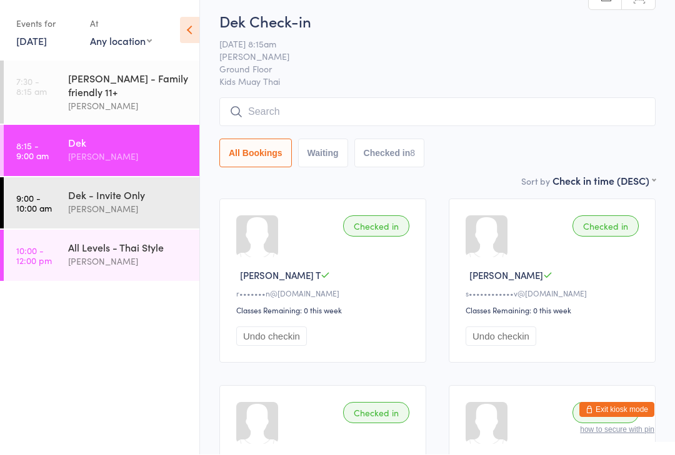
click at [155, 217] on div "[PERSON_NAME]" at bounding box center [128, 209] width 121 height 14
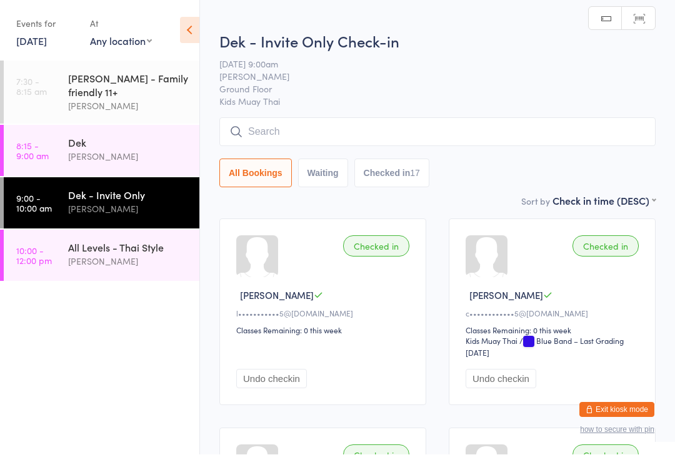
scroll to position [1, 0]
click at [151, 111] on div "[PERSON_NAME]" at bounding box center [128, 106] width 121 height 14
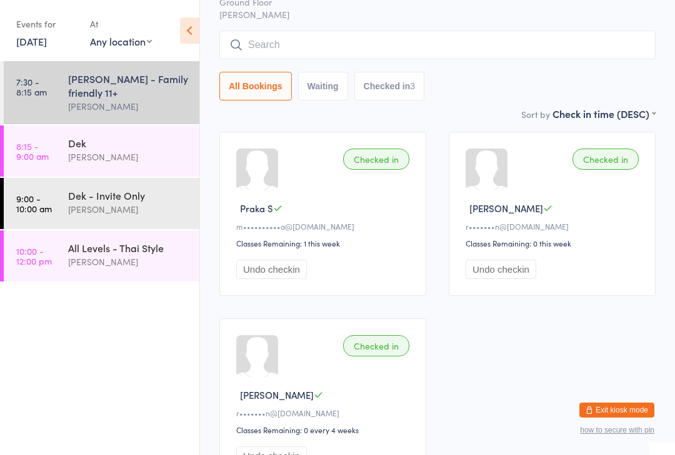
scroll to position [89, 0]
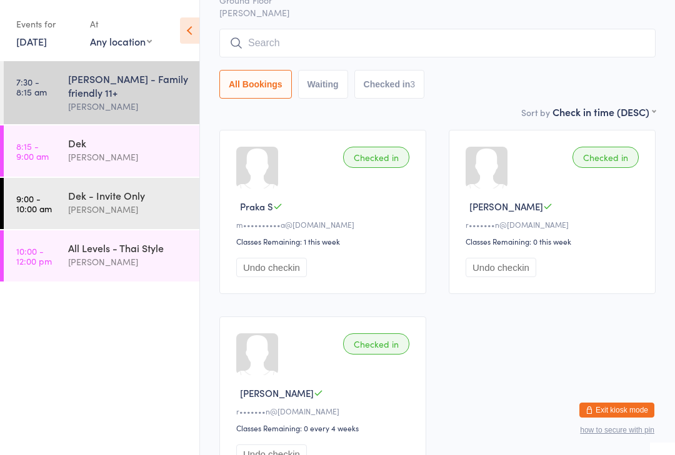
click at [148, 199] on div "Dek - Invite Only" at bounding box center [128, 196] width 121 height 14
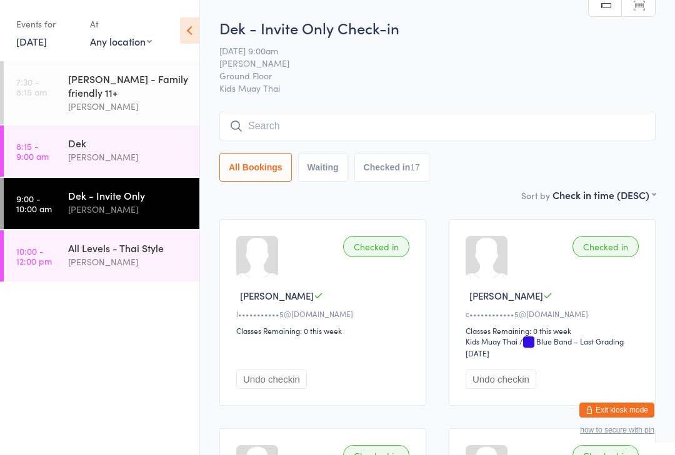
click at [330, 129] on input "search" at bounding box center [437, 126] width 436 height 29
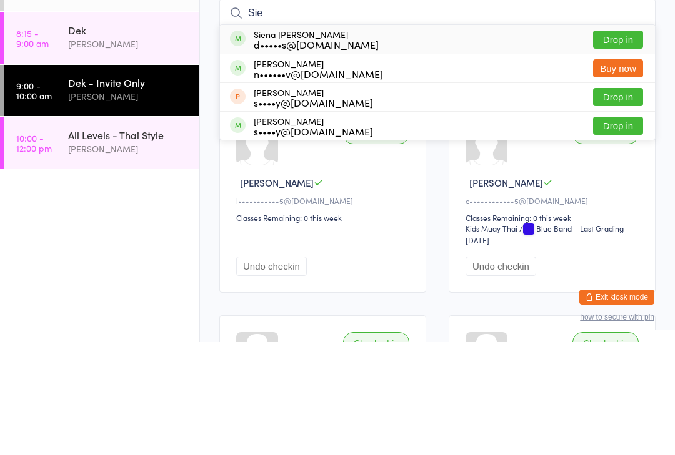
scroll to position [113, 0]
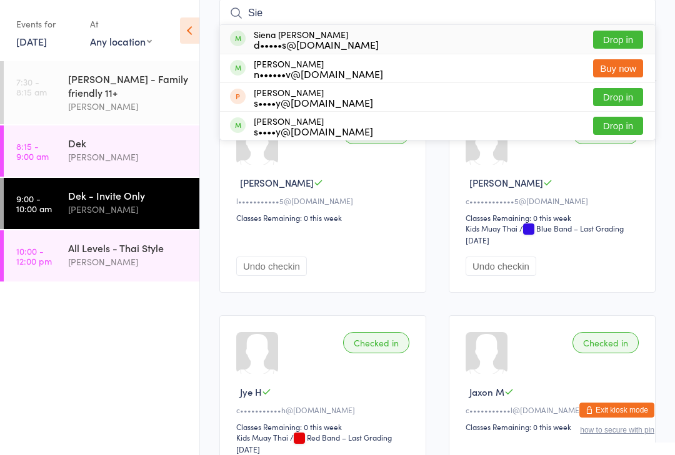
click at [147, 370] on ul "7:30 - 8:15 am Suay Sweat - Family friendly 11+ Karl Puglia 8:15 - 9:00 am Dek …" at bounding box center [99, 258] width 199 height 394
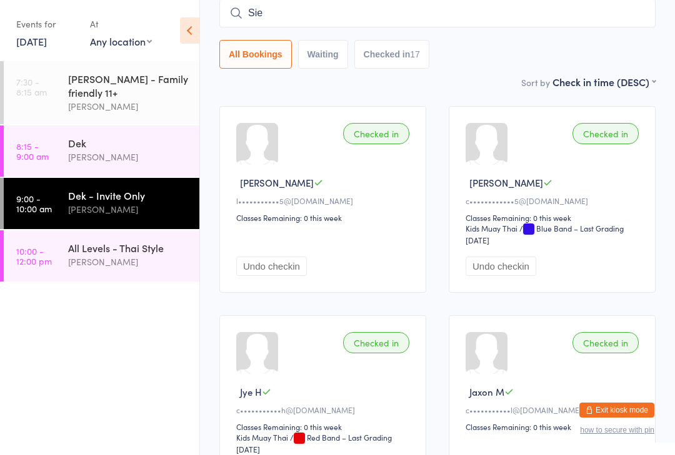
click at [576, 19] on input "Sie" at bounding box center [437, 13] width 436 height 29
type input "S"
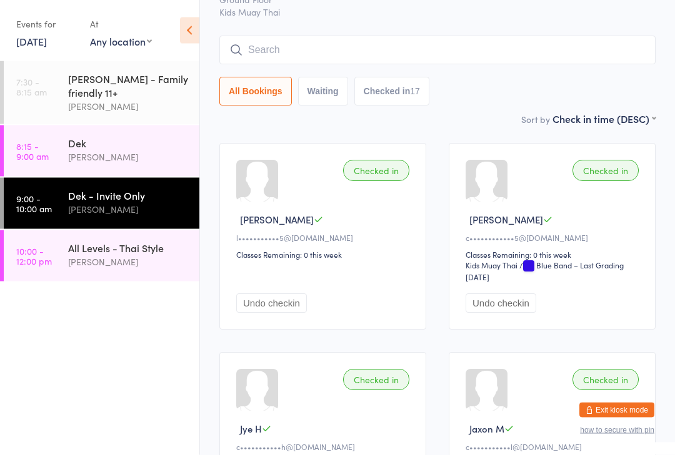
scroll to position [76, 0]
click at [136, 255] on div "All Levels - Thai Style" at bounding box center [128, 248] width 121 height 14
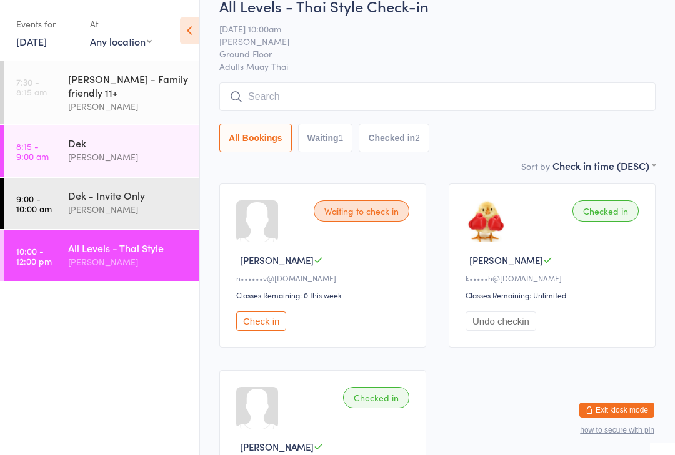
scroll to position [29, 0]
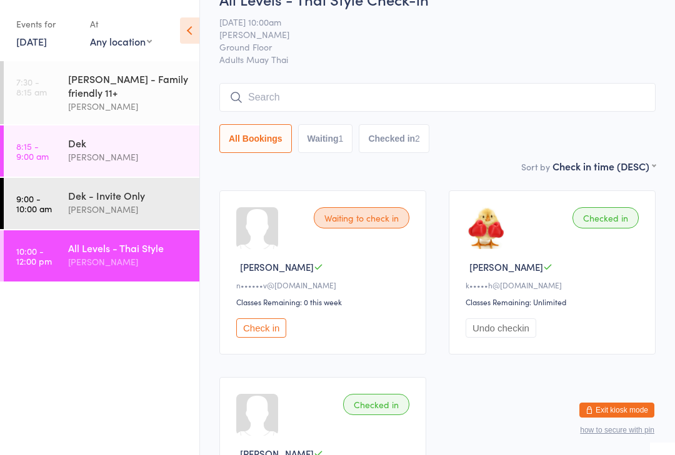
click at [133, 212] on div "[PERSON_NAME]" at bounding box center [128, 209] width 121 height 14
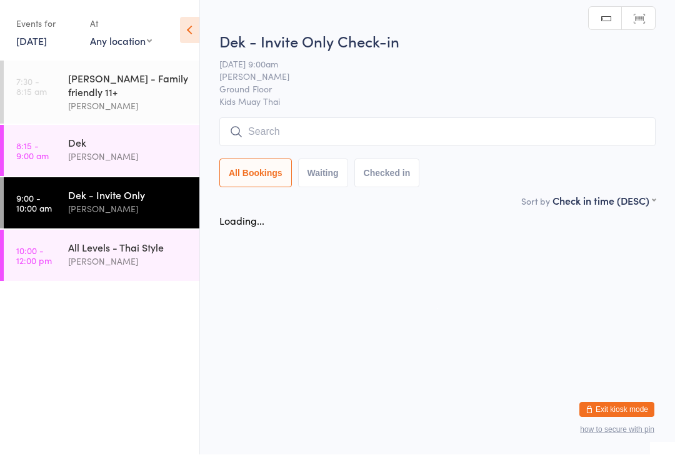
scroll to position [1, 0]
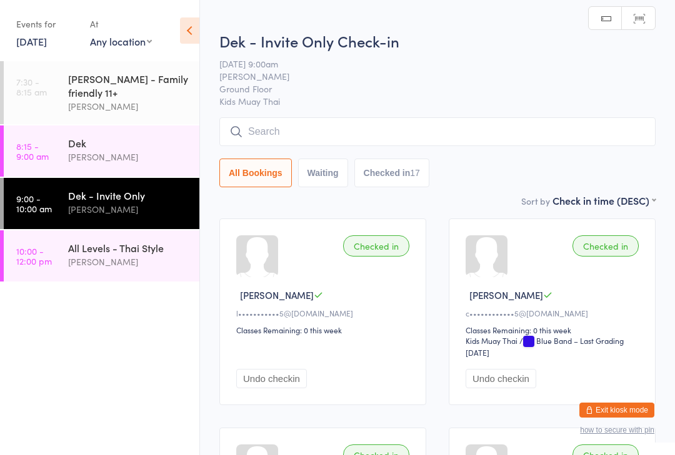
click at [309, 119] on input "search" at bounding box center [437, 131] width 436 height 29
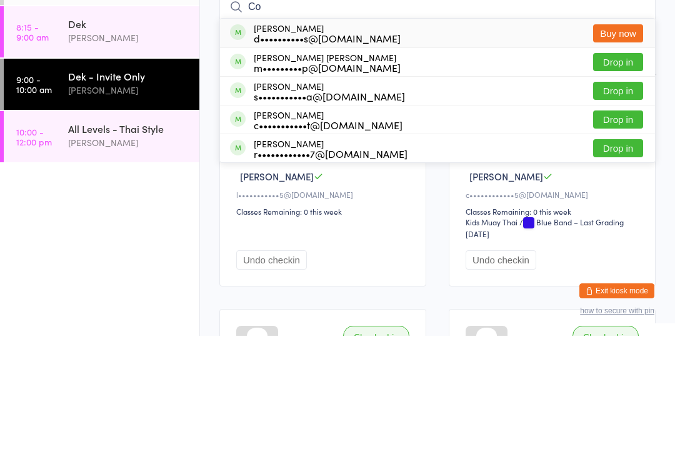
type input "C"
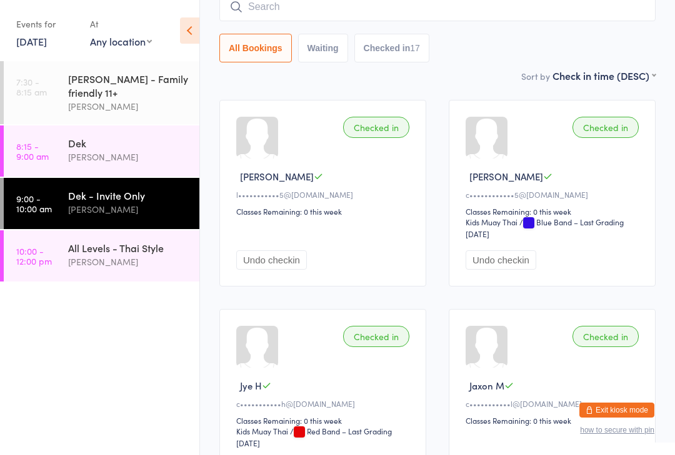
click at [525, 16] on input "search" at bounding box center [437, 7] width 436 height 29
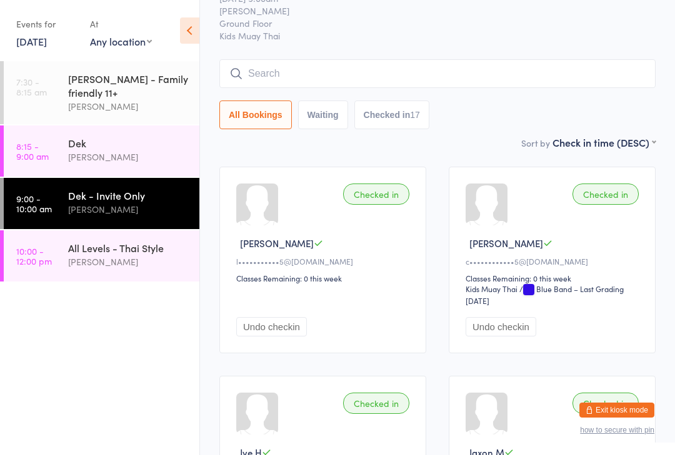
scroll to position [0, 0]
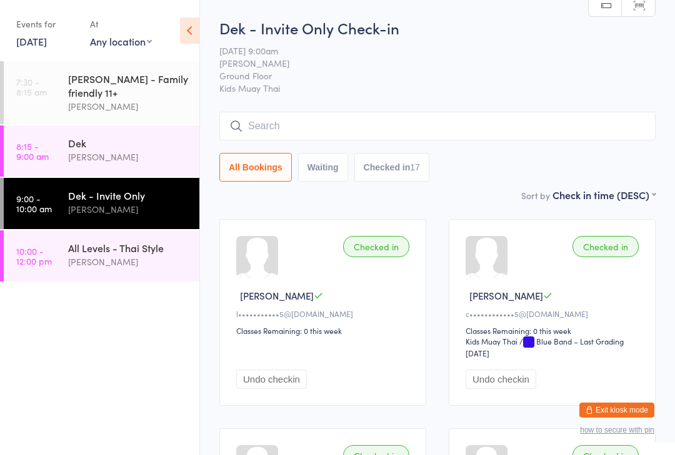
click at [337, 123] on input "search" at bounding box center [437, 126] width 436 height 29
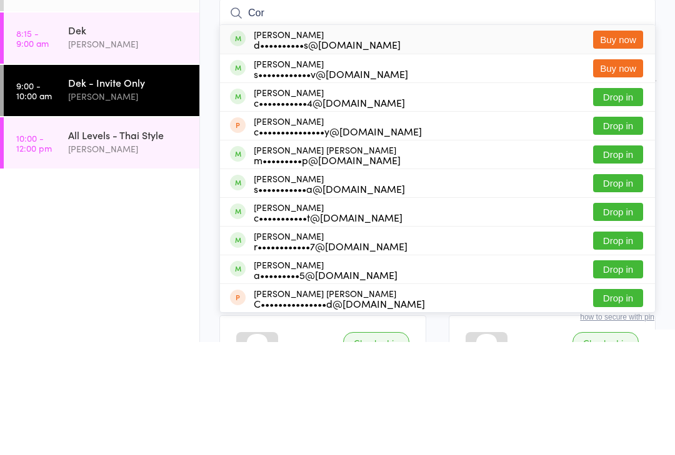
type input "Cor"
click at [619, 144] on button "Buy now" at bounding box center [618, 153] width 50 height 18
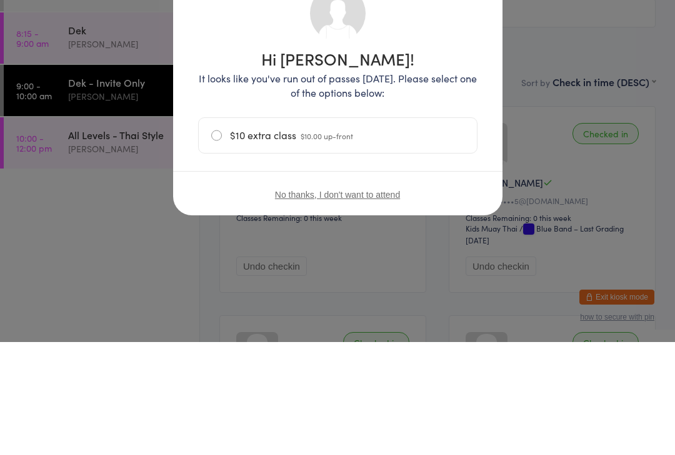
scroll to position [113, 0]
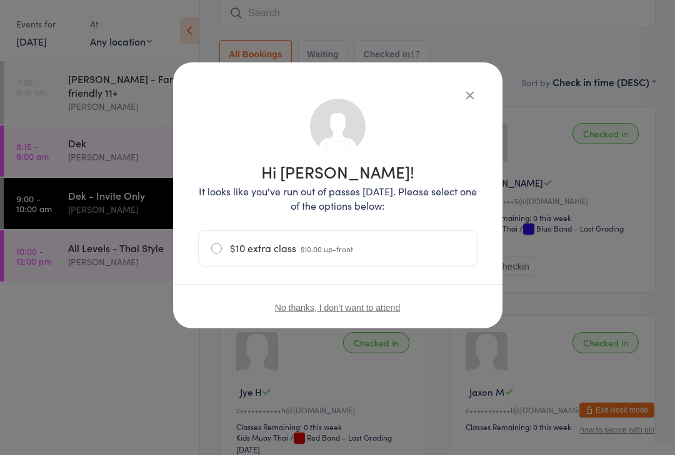
click at [216, 251] on label "$10 extra class $10.00 up-front" at bounding box center [337, 248] width 253 height 35
click at [0, 0] on input "$10 extra class $10.00 up-front" at bounding box center [0, 0] width 0 height 0
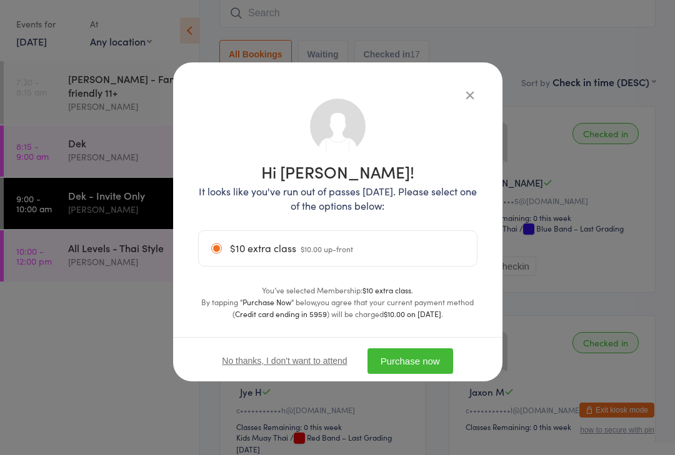
click at [435, 360] on button "Purchase now" at bounding box center [410, 362] width 86 height 26
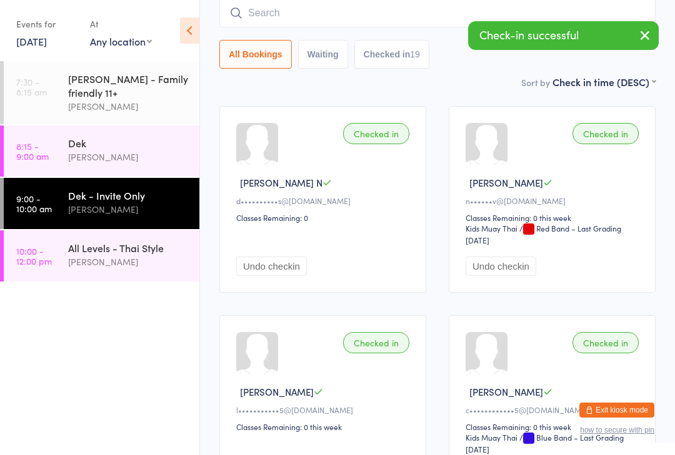
click at [359, 19] on input "search" at bounding box center [437, 13] width 436 height 29
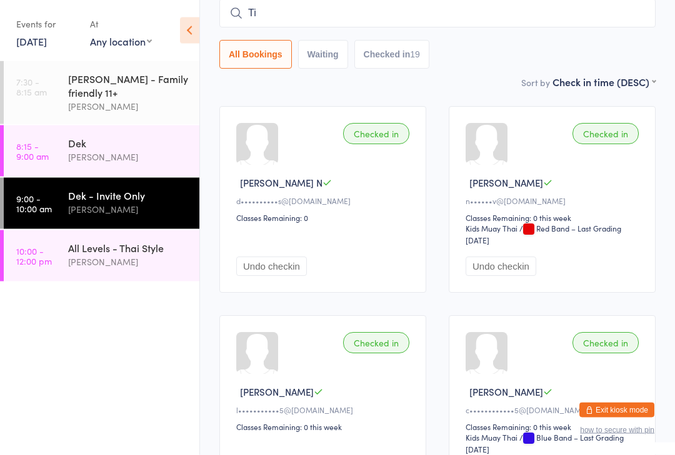
type input "Tim"
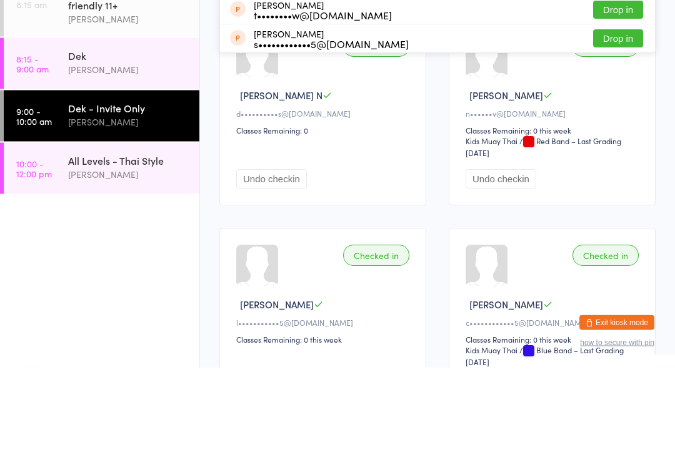
click at [139, 255] on div "[PERSON_NAME]" at bounding box center [128, 262] width 121 height 14
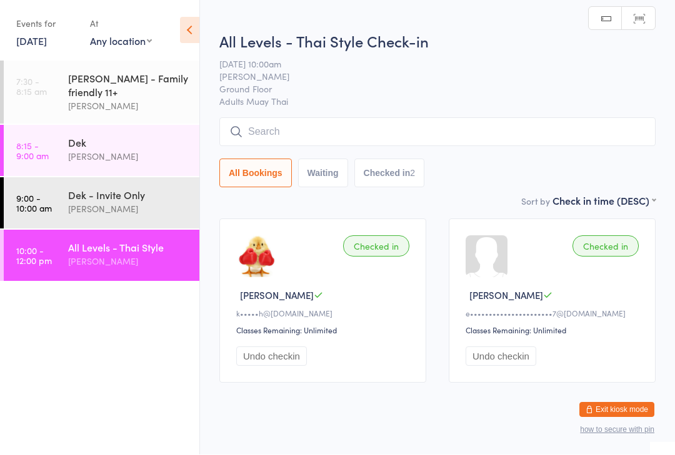
scroll to position [1, 0]
click at [356, 139] on input "search" at bounding box center [437, 131] width 436 height 29
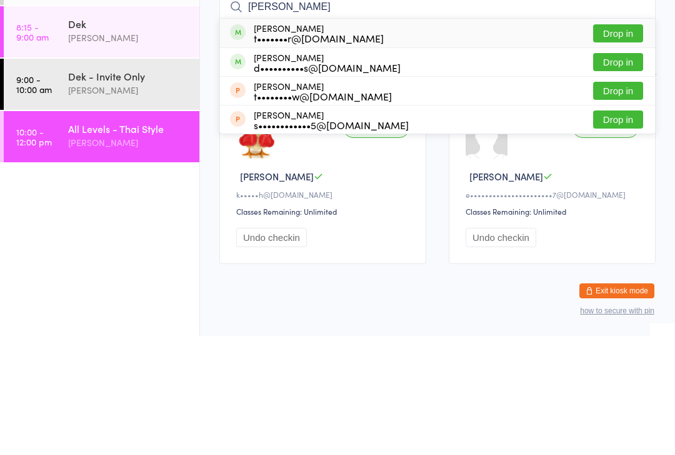
type input "Tim"
click at [619, 172] on button "Drop in" at bounding box center [618, 181] width 50 height 18
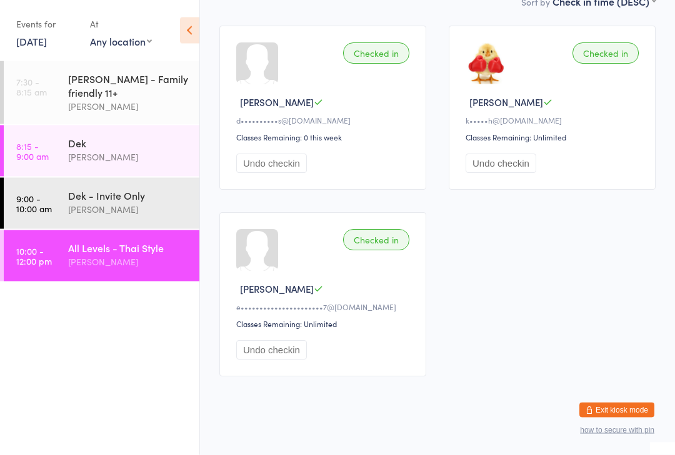
scroll to position [194, 0]
click at [76, 262] on div "[PERSON_NAME]" at bounding box center [128, 262] width 121 height 14
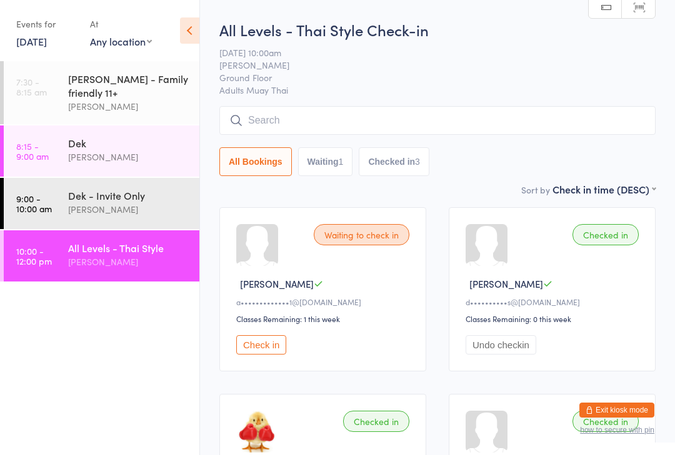
scroll to position [50, 0]
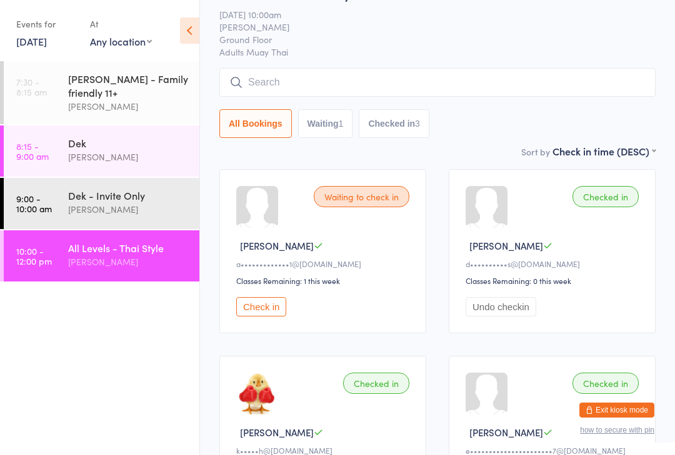
click at [256, 315] on button "Check in" at bounding box center [261, 306] width 50 height 19
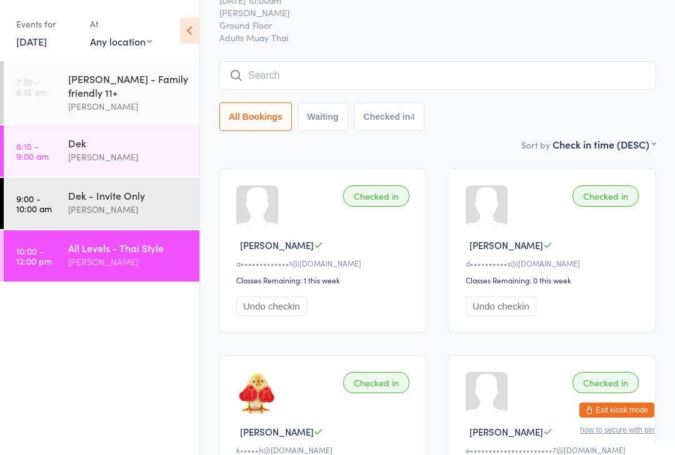
click at [537, 84] on input "search" at bounding box center [437, 75] width 436 height 29
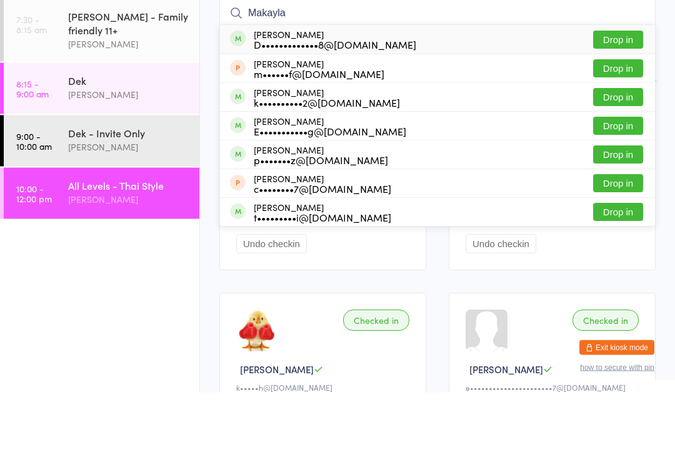
type input "Makayla"
click at [630, 94] on button "Drop in" at bounding box center [618, 103] width 50 height 18
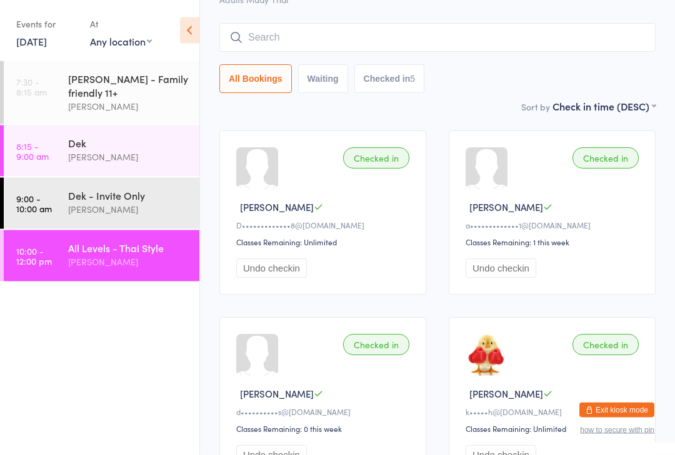
scroll to position [0, 0]
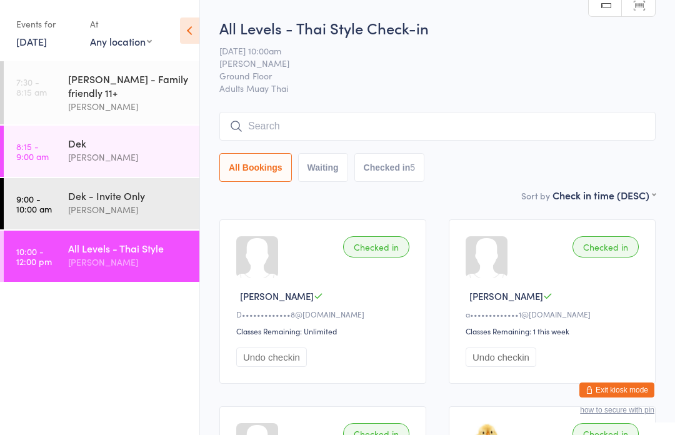
click at [114, 264] on div "[PERSON_NAME]" at bounding box center [128, 262] width 121 height 14
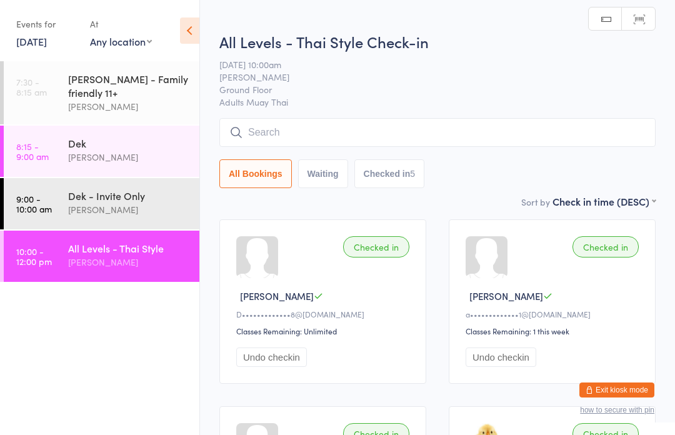
click at [94, 265] on div "[PERSON_NAME]" at bounding box center [128, 262] width 121 height 14
click at [264, 123] on input "search" at bounding box center [437, 132] width 436 height 29
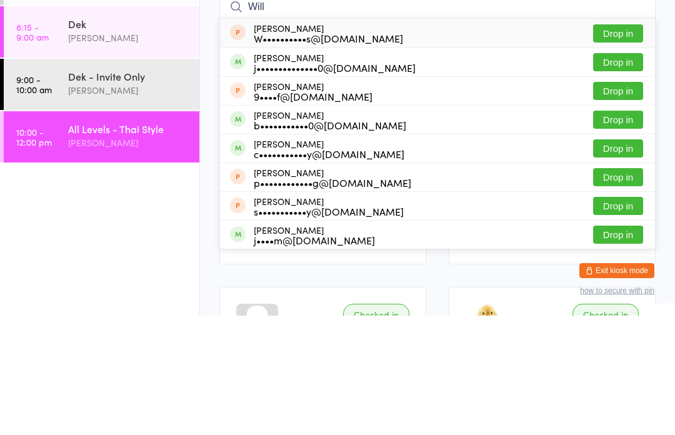
type input "Will"
click at [399, 138] on div "Will James W••••••••••s@gmail.com Drop in" at bounding box center [437, 152] width 435 height 29
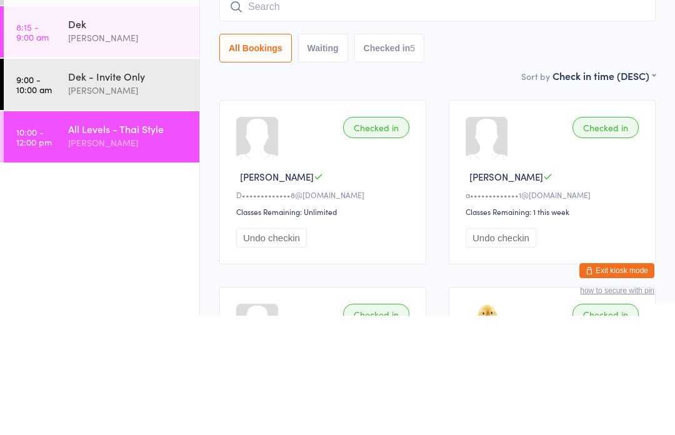
scroll to position [119, 0]
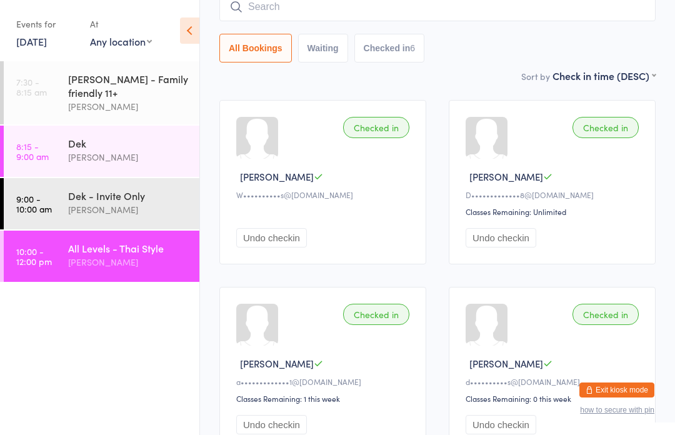
click at [377, 18] on input "search" at bounding box center [437, 7] width 436 height 29
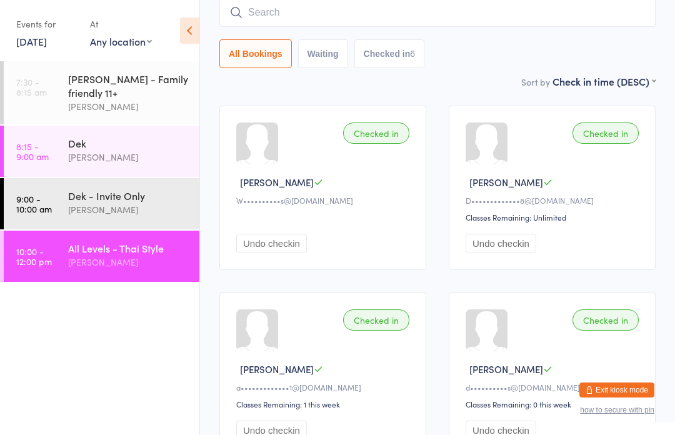
scroll to position [113, 0]
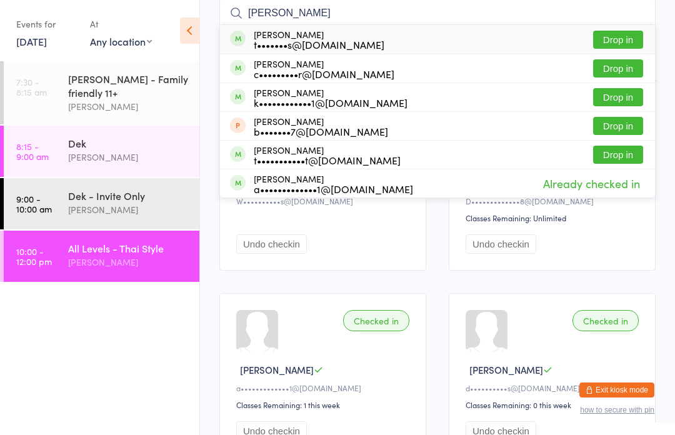
type input "Tracey"
click at [626, 37] on button "Drop in" at bounding box center [618, 40] width 50 height 18
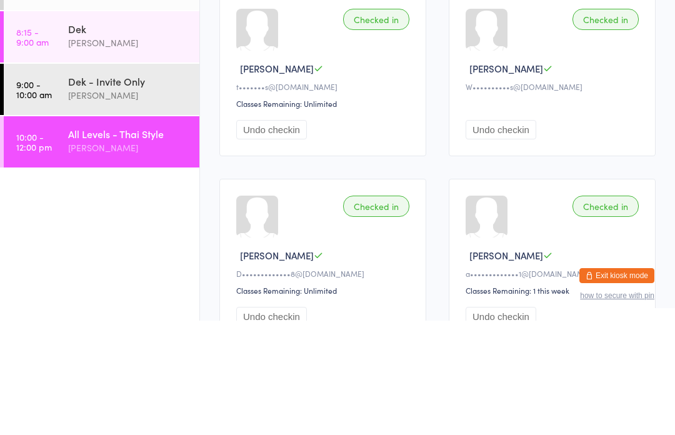
click at [91, 255] on div "[PERSON_NAME]" at bounding box center [128, 262] width 121 height 14
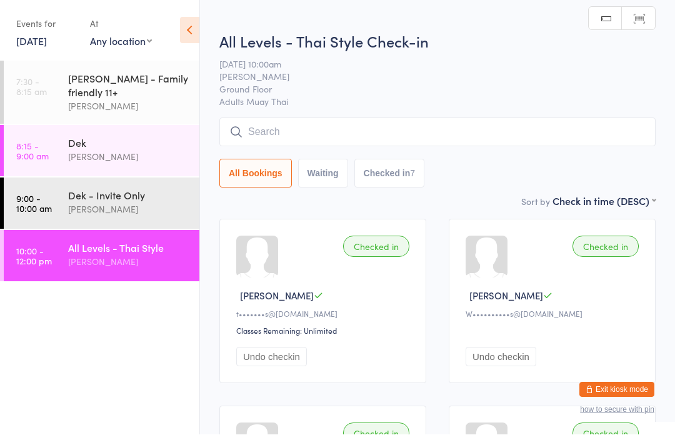
scroll to position [1, 0]
click at [278, 129] on input "search" at bounding box center [437, 131] width 436 height 29
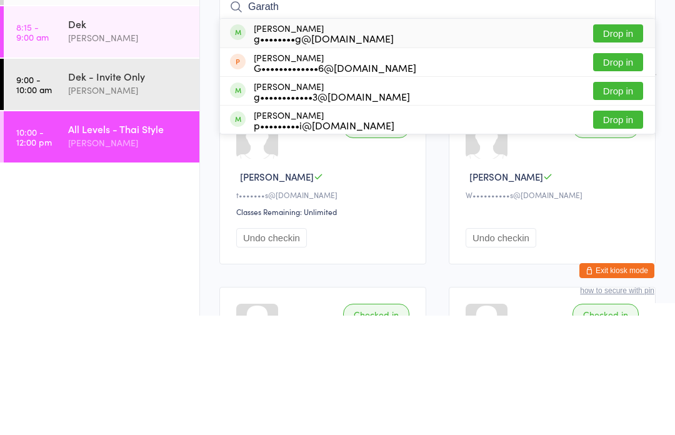
type input "Garath"
click at [334, 152] on div "g••••••••g@[DOMAIN_NAME]" at bounding box center [324, 157] width 140 height 10
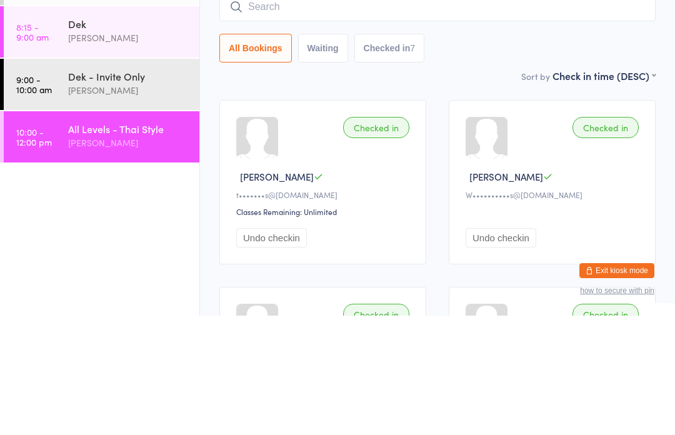
scroll to position [119, 0]
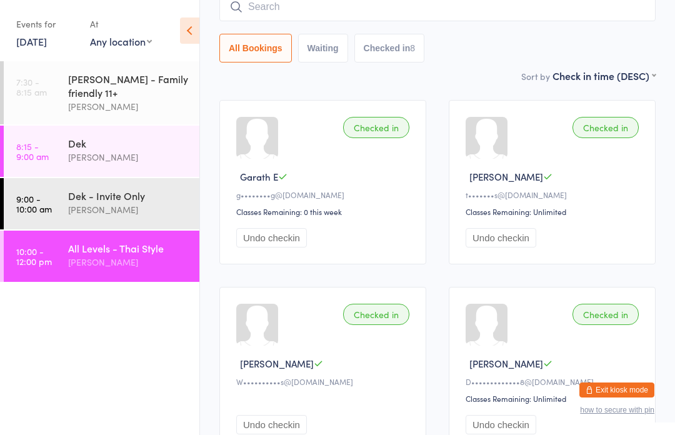
click at [120, 255] on div "All Levels - Thai Style" at bounding box center [128, 248] width 121 height 14
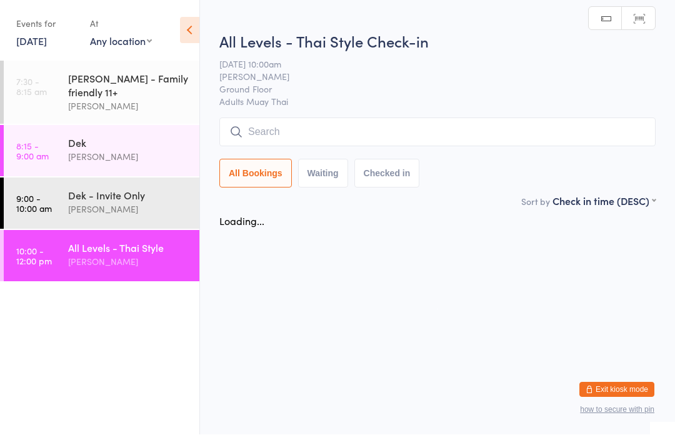
scroll to position [1, 0]
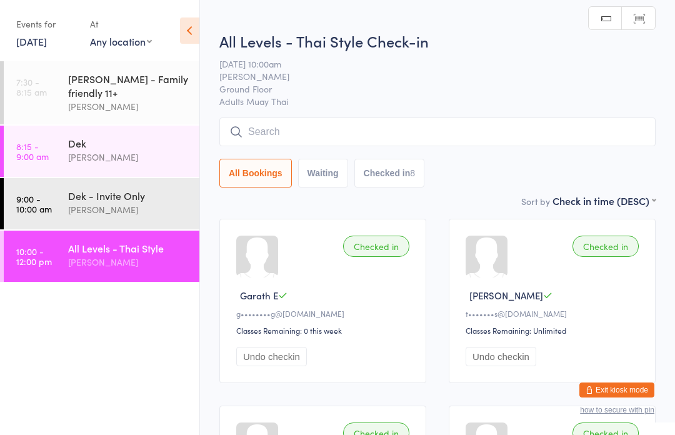
click at [331, 137] on input "search" at bounding box center [437, 131] width 436 height 29
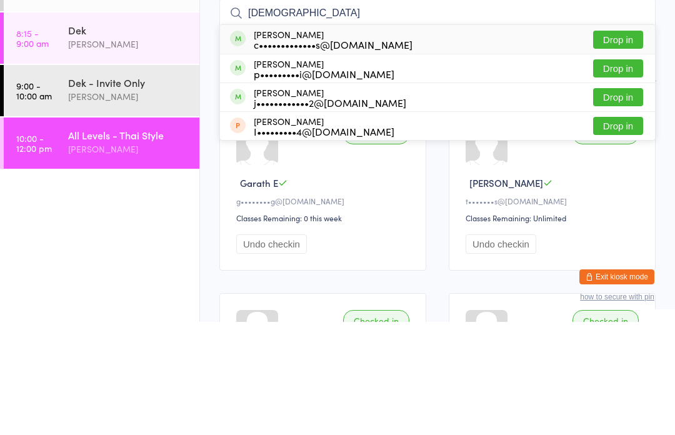
type input "Isaa"
click at [625, 172] on button "Drop in" at bounding box center [618, 181] width 50 height 18
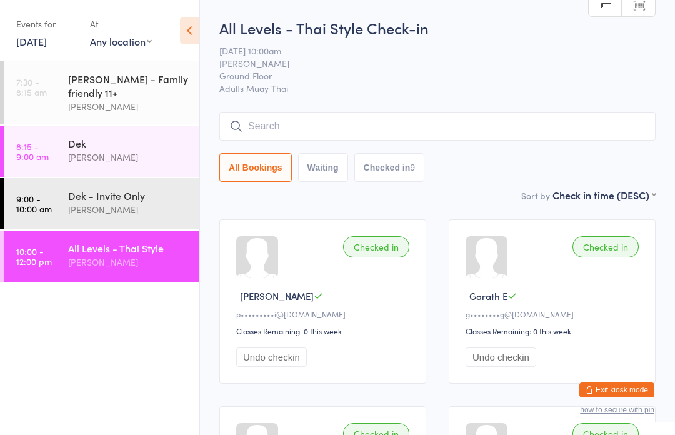
click at [465, 133] on input "search" at bounding box center [437, 126] width 436 height 29
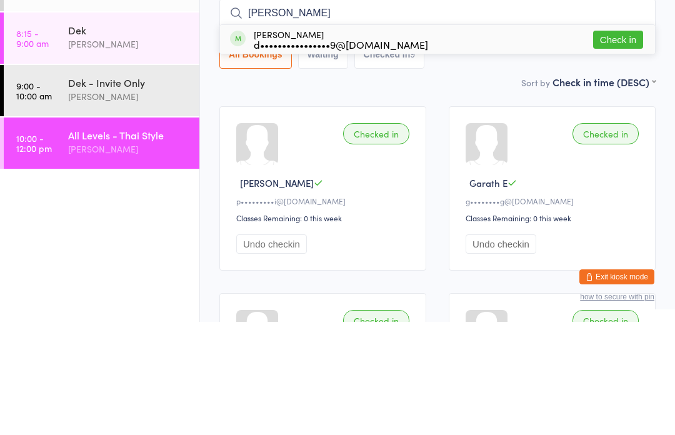
type input "Dylan"
click at [619, 144] on button "Check in" at bounding box center [618, 153] width 50 height 18
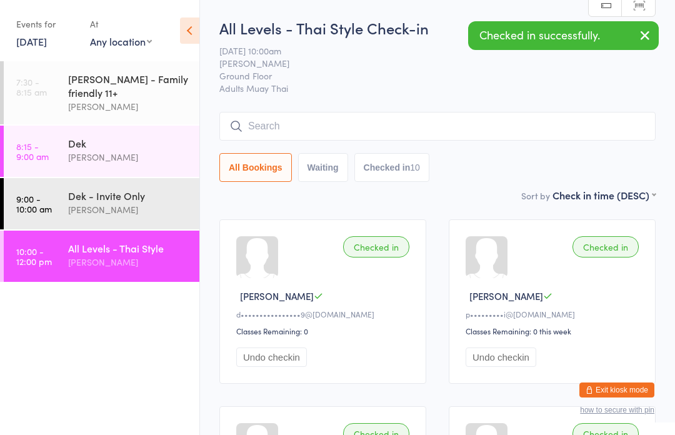
click at [275, 129] on input "search" at bounding box center [437, 126] width 436 height 29
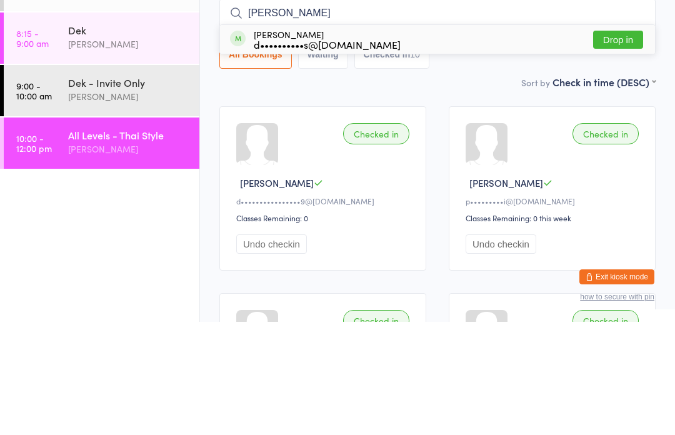
type input "Debbie"
click at [626, 144] on button "Drop in" at bounding box center [618, 153] width 50 height 18
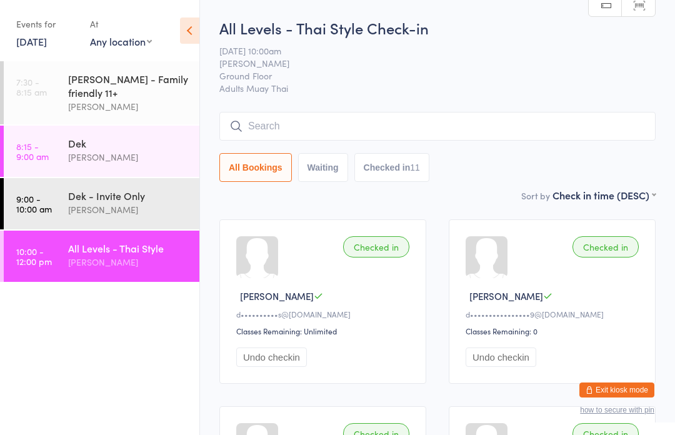
click at [543, 127] on input "search" at bounding box center [437, 126] width 436 height 29
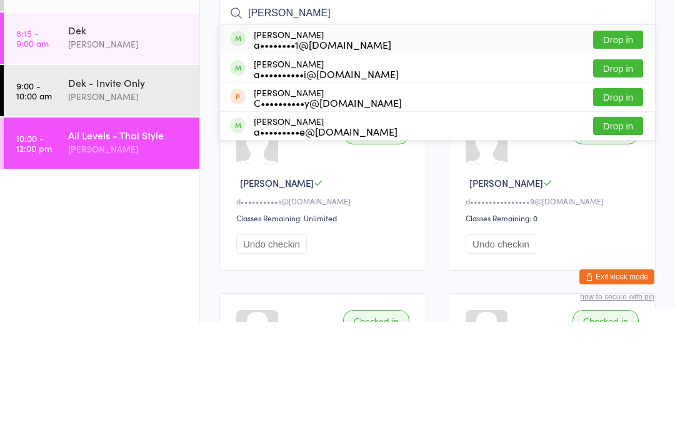
type input "Alic"
click at [625, 144] on button "Drop in" at bounding box center [618, 153] width 50 height 18
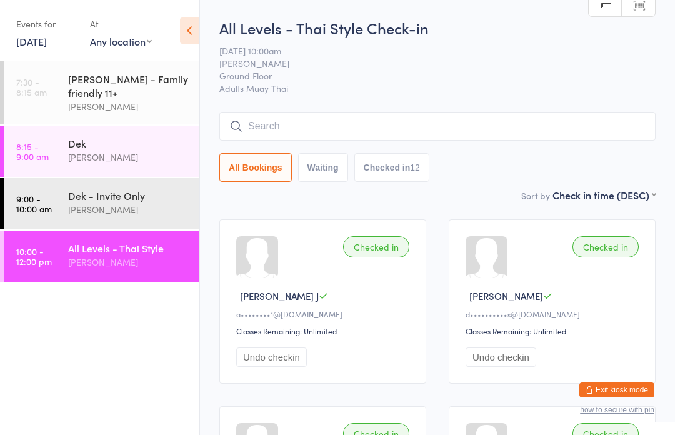
click at [473, 122] on input "search" at bounding box center [437, 126] width 436 height 29
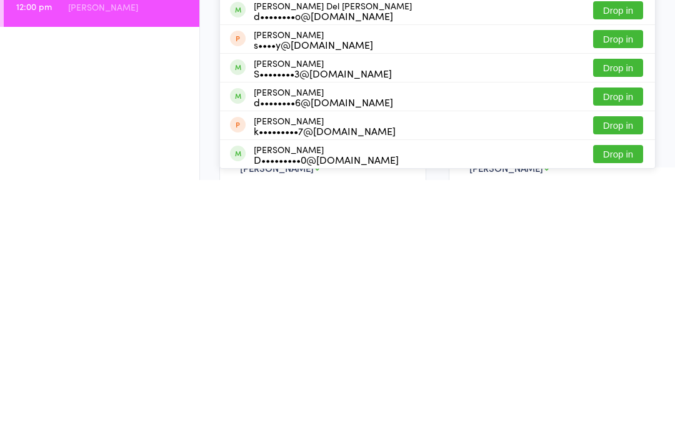
scroll to position [60, 0]
type input "Dan"
click at [618, 400] on button "Drop in" at bounding box center [618, 409] width 50 height 18
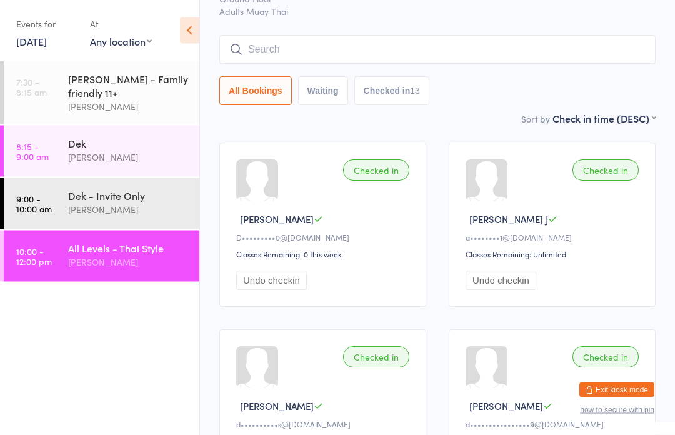
scroll to position [0, 0]
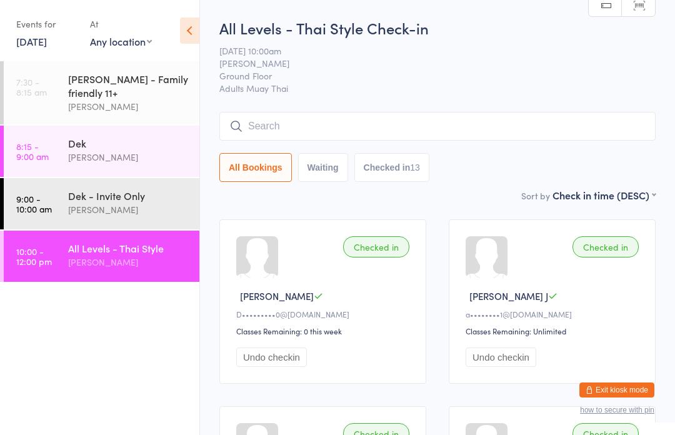
click at [382, 127] on input "search" at bounding box center [437, 126] width 436 height 29
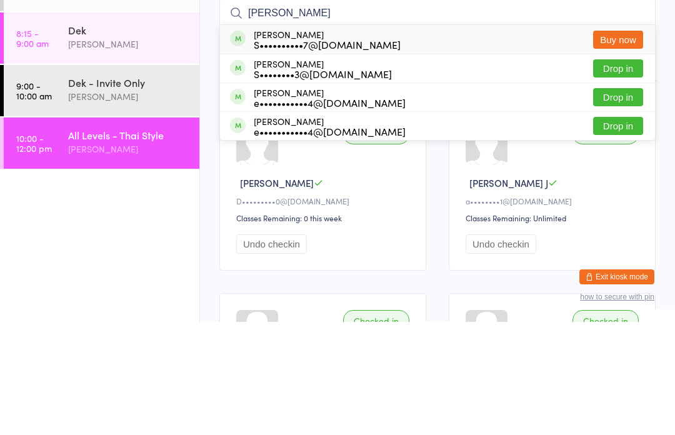
type input "Sean"
click at [620, 172] on button "Drop in" at bounding box center [618, 181] width 50 height 18
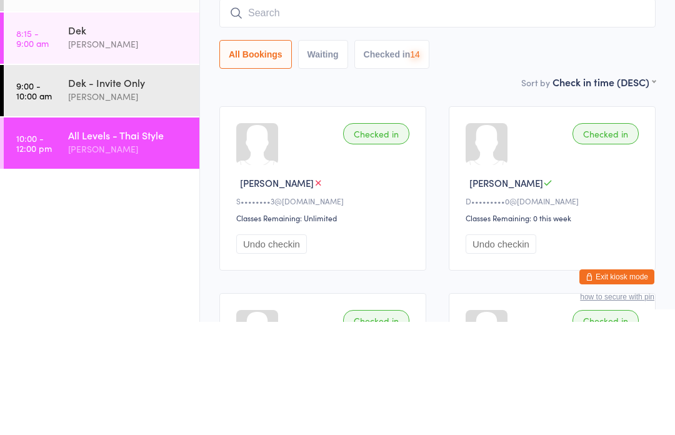
scroll to position [113, 0]
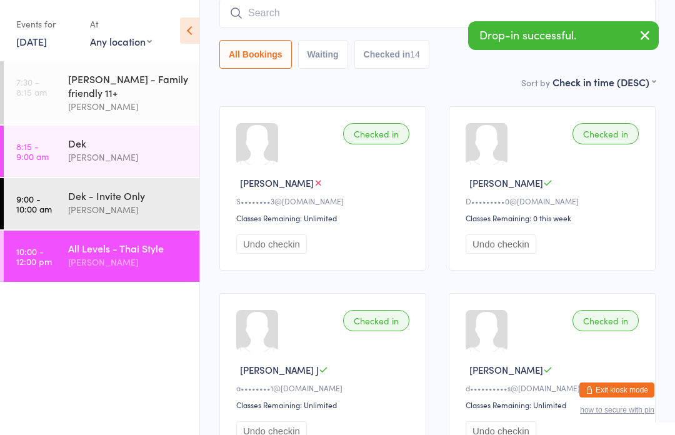
click at [519, 251] on button "Undo checkin" at bounding box center [500, 243] width 71 height 19
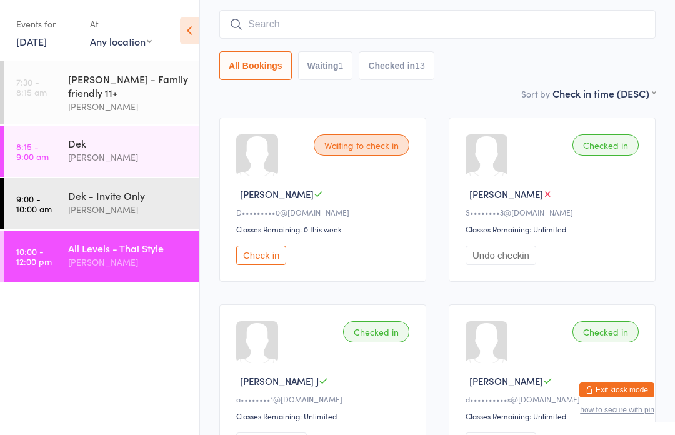
scroll to position [0, 0]
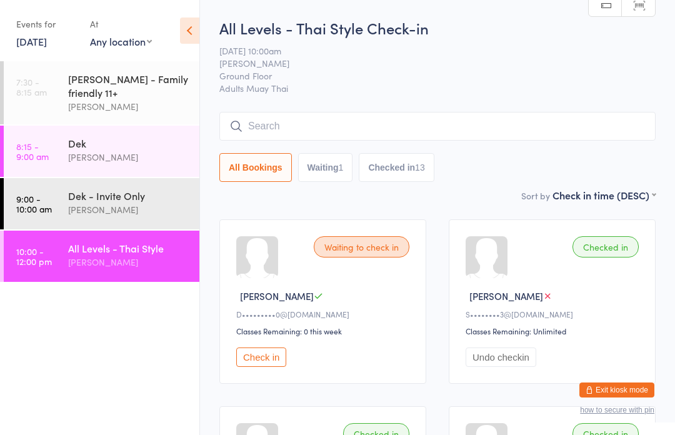
click at [627, 382] on button "Exit kiosk mode" at bounding box center [616, 389] width 75 height 15
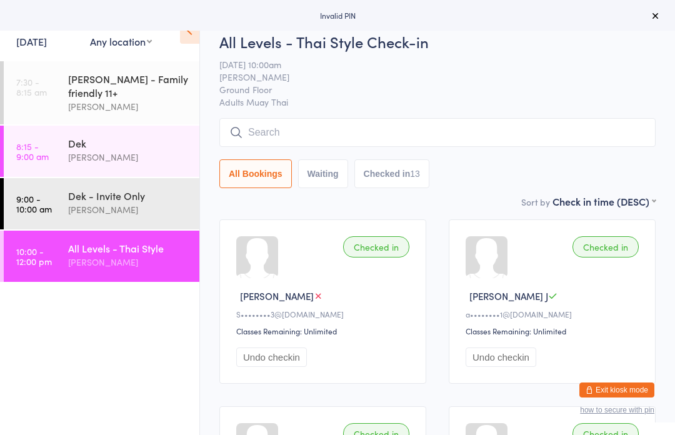
click at [622, 384] on button "Exit kiosk mode" at bounding box center [616, 389] width 75 height 15
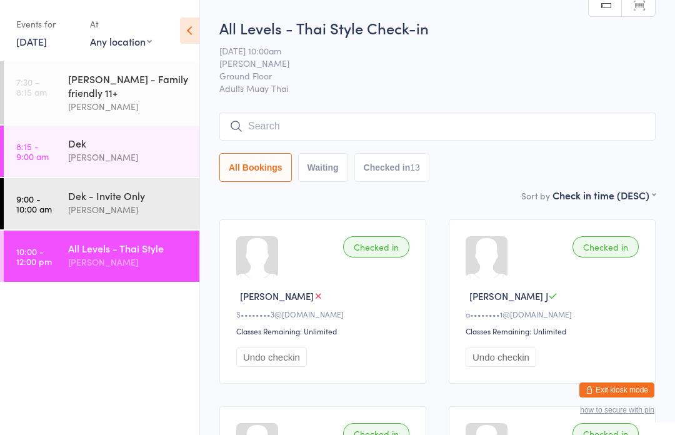
click at [615, 389] on button "Exit kiosk mode" at bounding box center [616, 389] width 75 height 15
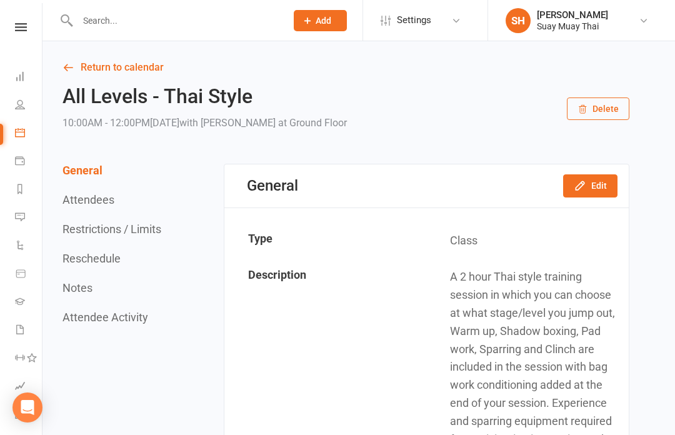
click at [22, 166] on link "Payments" at bounding box center [29, 162] width 28 height 28
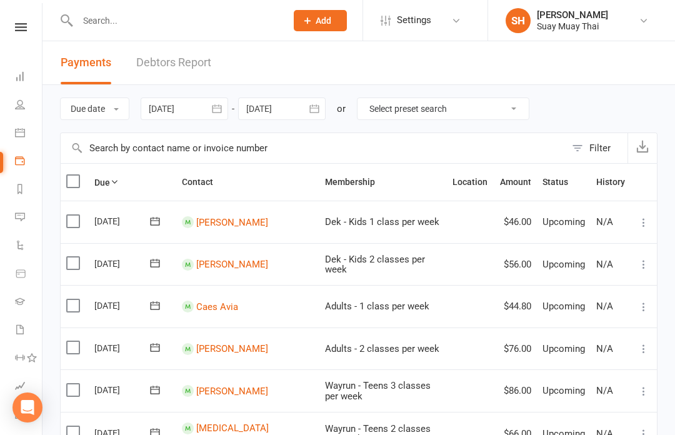
click at [21, 276] on icon at bounding box center [20, 273] width 11 height 11
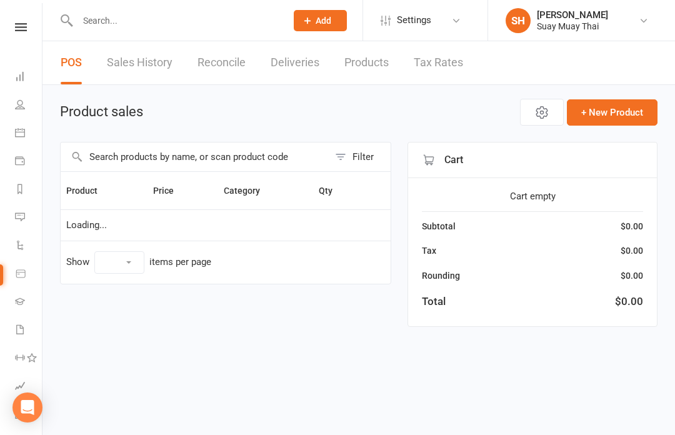
select select "10"
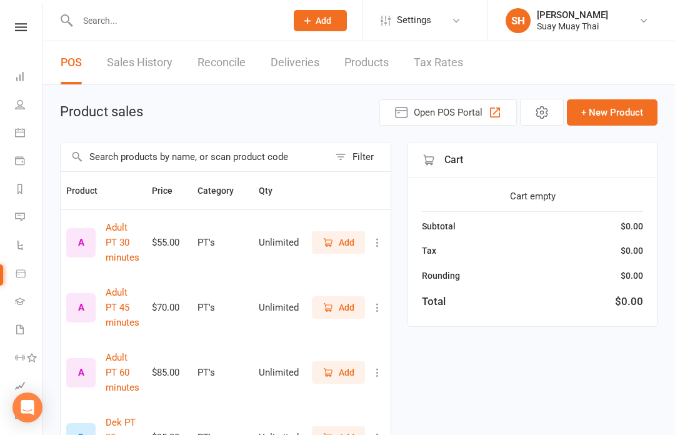
click at [453, 21] on icon at bounding box center [456, 21] width 10 height 10
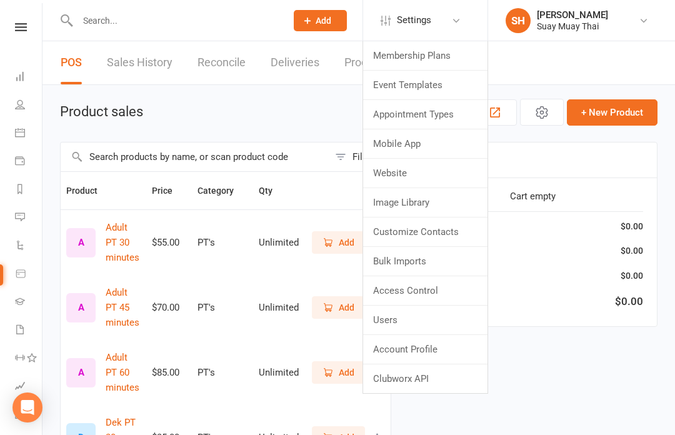
click at [23, 125] on link "Calendar" at bounding box center [29, 134] width 28 height 28
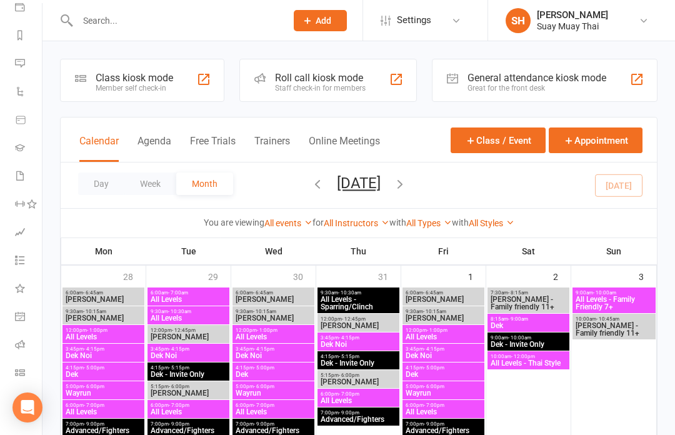
scroll to position [154, 0]
click at [19, 179] on icon at bounding box center [20, 176] width 10 height 10
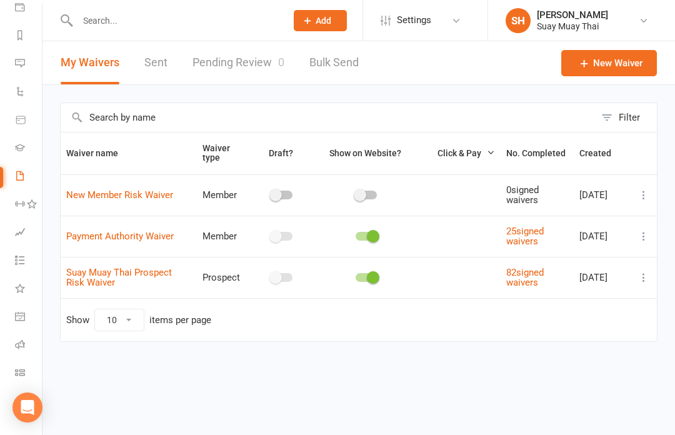
click at [667, 295] on div "Filter Waiver name Waiver type Draft? Show on Website? Click & Pay No. Complete…" at bounding box center [358, 231] width 632 height 292
click at [645, 274] on icon at bounding box center [643, 277] width 12 height 12
click at [612, 353] on link "Copy external link to clipboard" at bounding box center [577, 349] width 147 height 25
click at [22, 346] on icon at bounding box center [20, 344] width 10 height 10
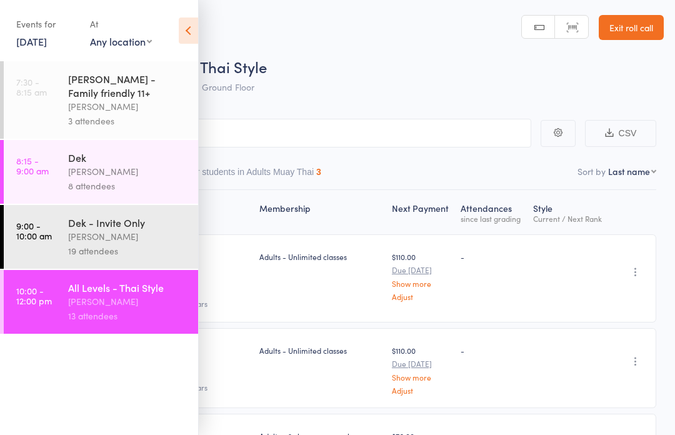
click at [188, 24] on icon at bounding box center [188, 30] width 19 height 26
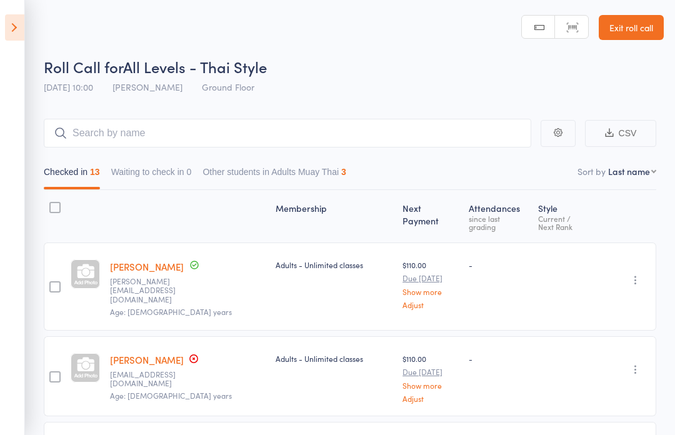
click at [9, 207] on aside "Events for [DATE] [DATE] [DATE] Sun Mon Tue Wed Thu Fri Sat 31 27 28 29 30 31 0…" at bounding box center [12, 217] width 25 height 435
click at [21, 15] on icon at bounding box center [14, 27] width 19 height 26
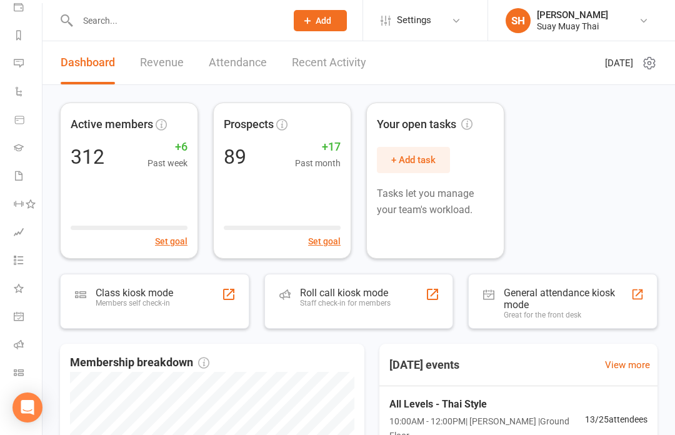
scroll to position [154, 1]
click at [18, 312] on icon at bounding box center [19, 316] width 10 height 10
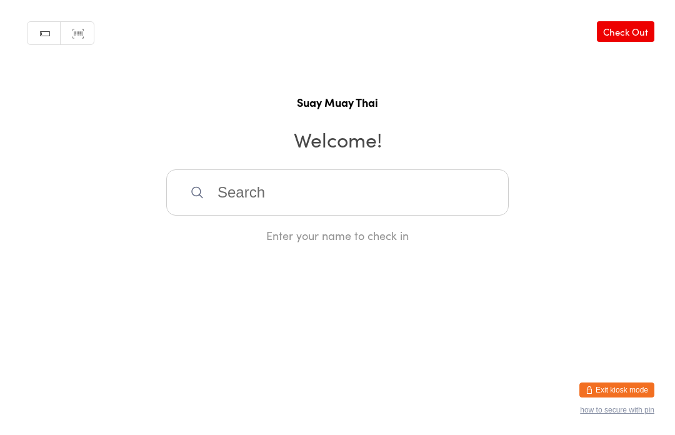
click at [633, 382] on button "Exit kiosk mode" at bounding box center [616, 389] width 75 height 15
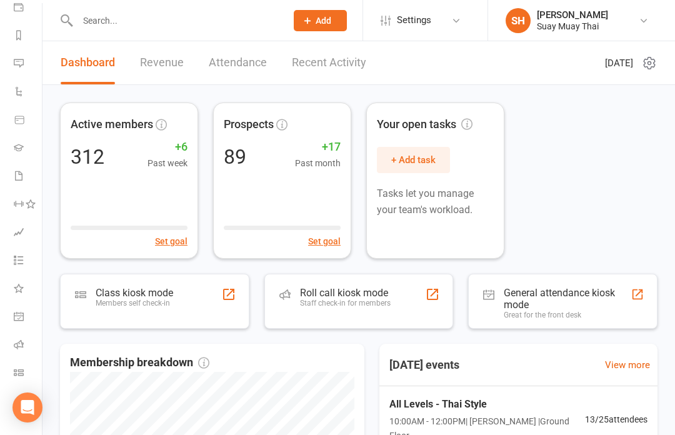
scroll to position [154, 1]
click at [23, 370] on icon at bounding box center [19, 372] width 10 height 10
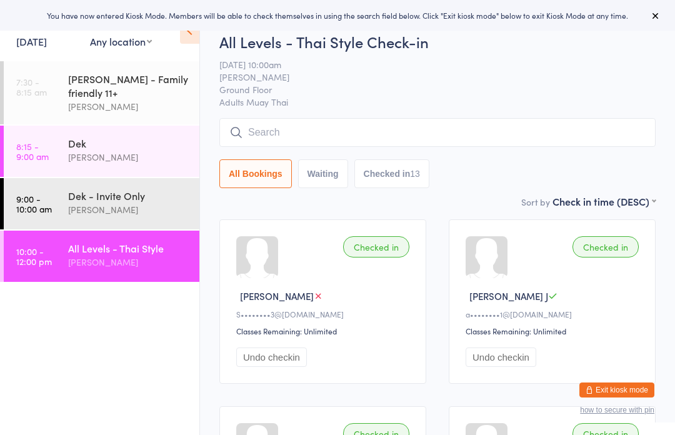
click at [640, 386] on button "Exit kiosk mode" at bounding box center [616, 389] width 75 height 15
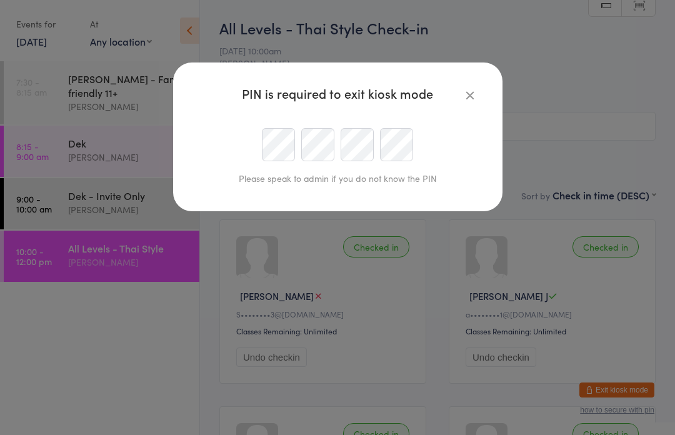
click at [467, 95] on icon "button" at bounding box center [470, 95] width 14 height 14
